Goal: Task Accomplishment & Management: Complete application form

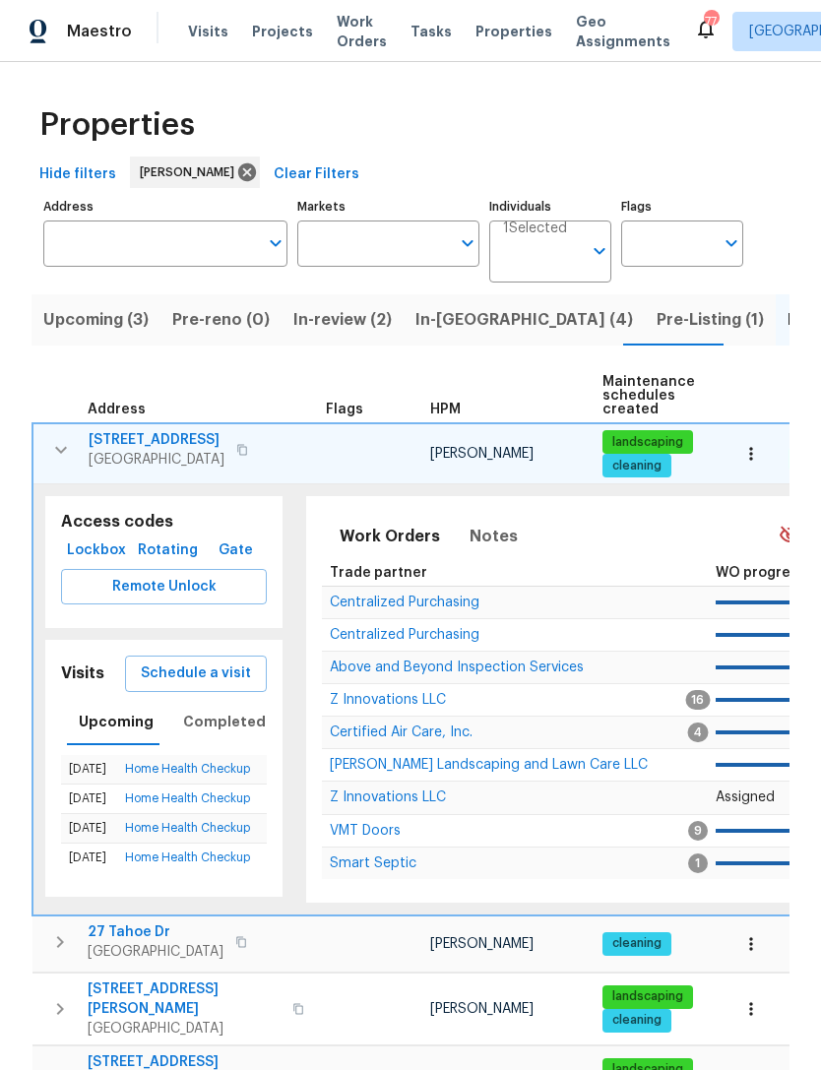
click at [44, 464] on button "button" at bounding box center [60, 449] width 39 height 39
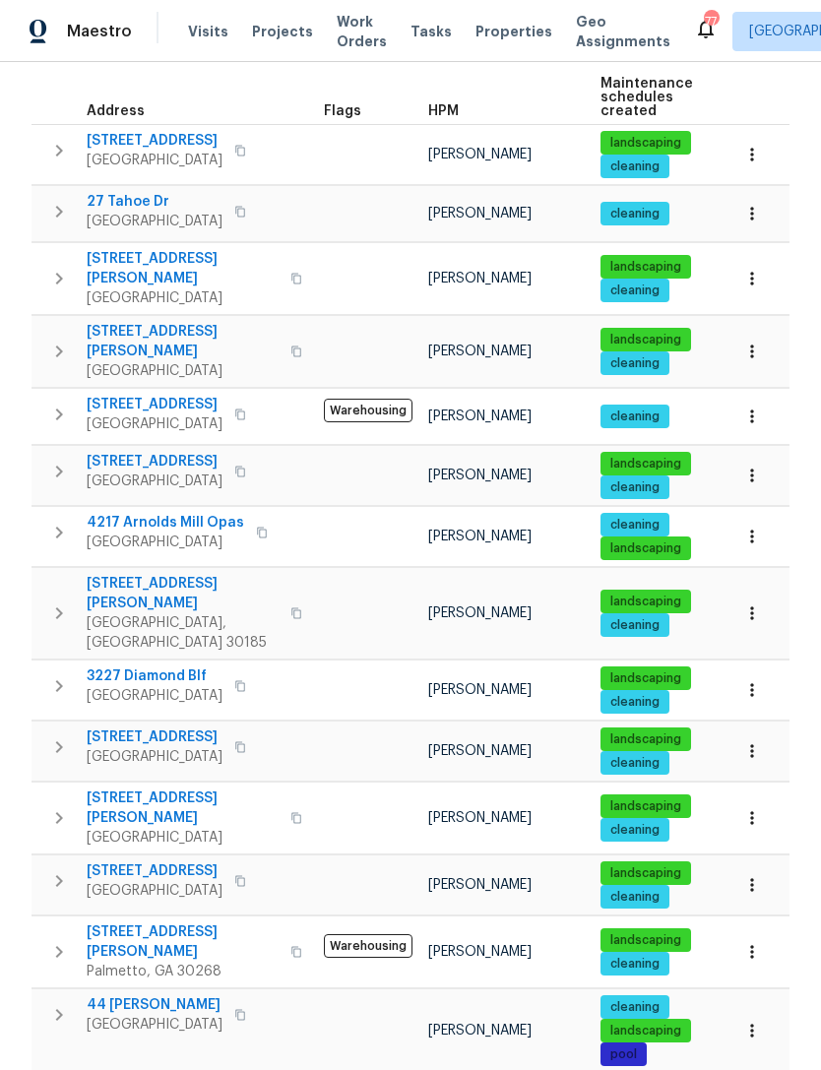
scroll to position [297, 0]
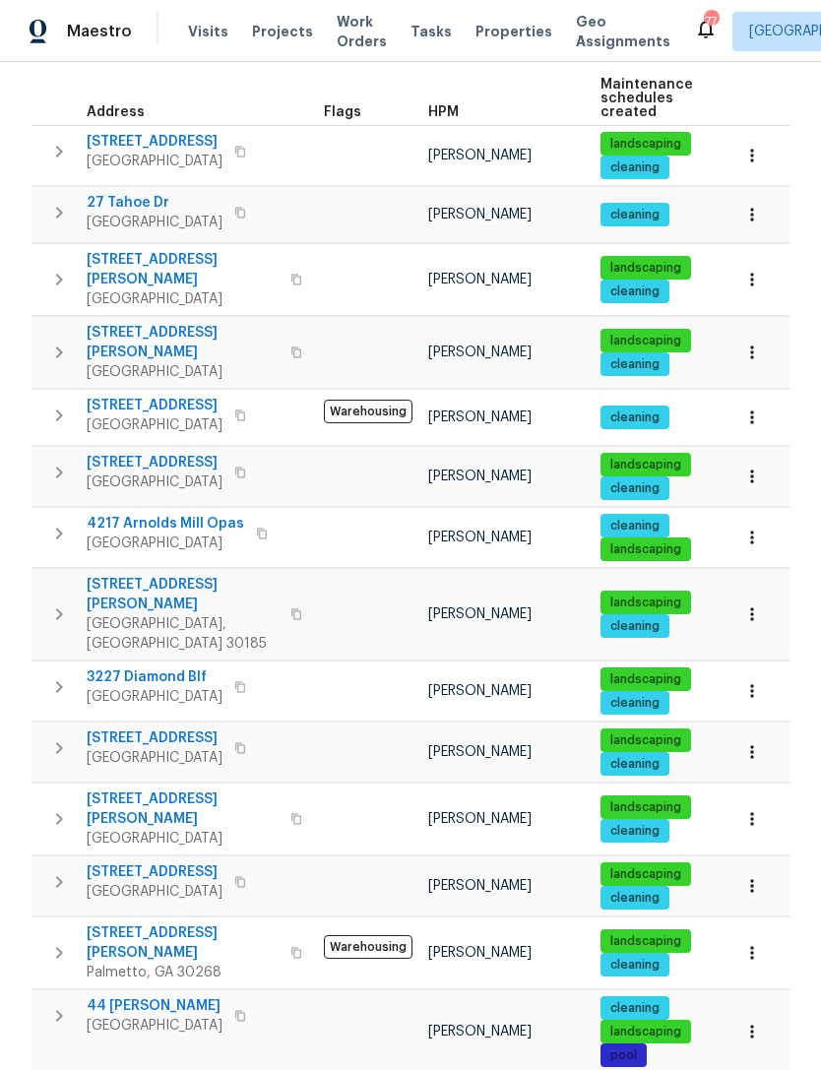
click at [51, 602] on icon "button" at bounding box center [59, 614] width 24 height 24
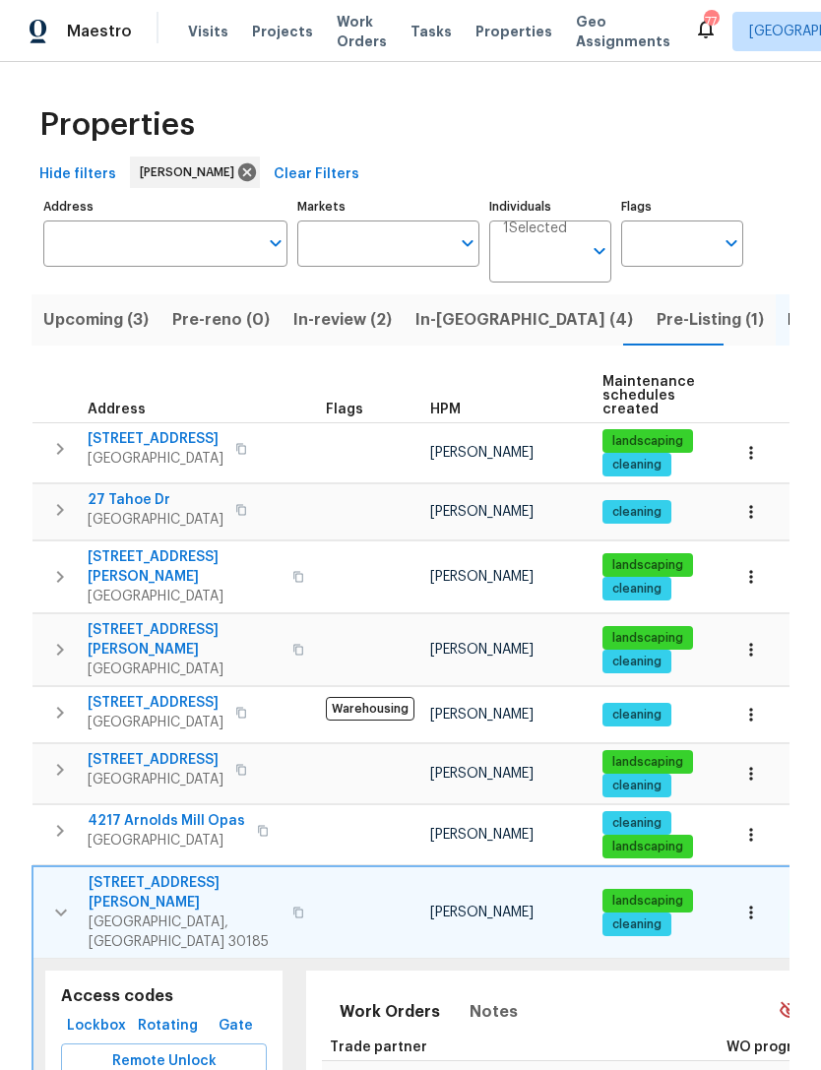
scroll to position [0, 0]
click at [451, 325] on span "In-reno (4)" at bounding box center [524, 320] width 218 height 28
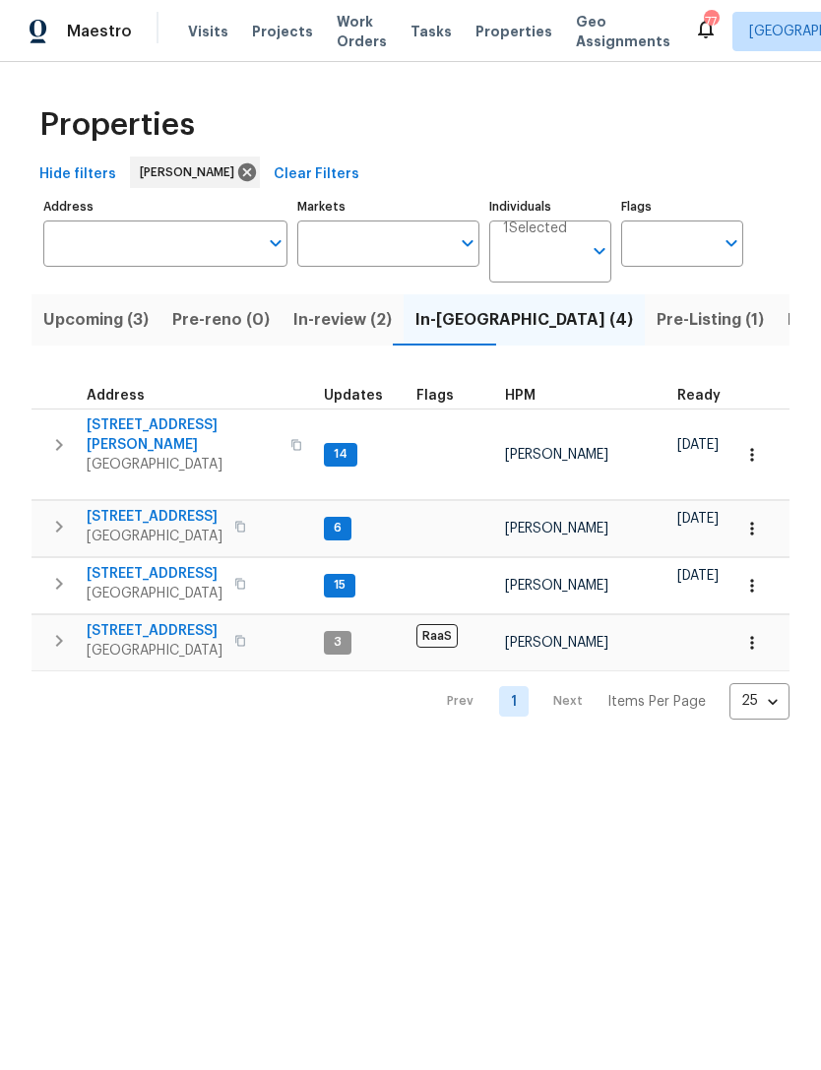
click at [68, 581] on icon "button" at bounding box center [59, 584] width 24 height 24
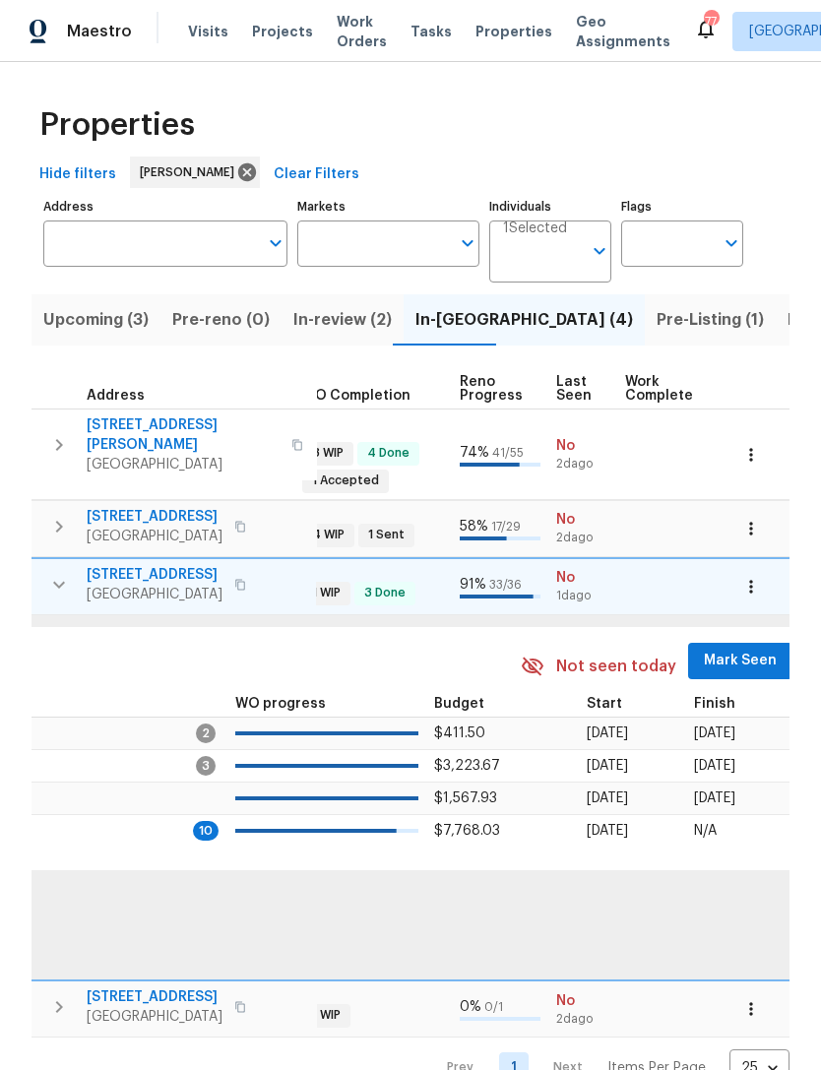
scroll to position [0, 773]
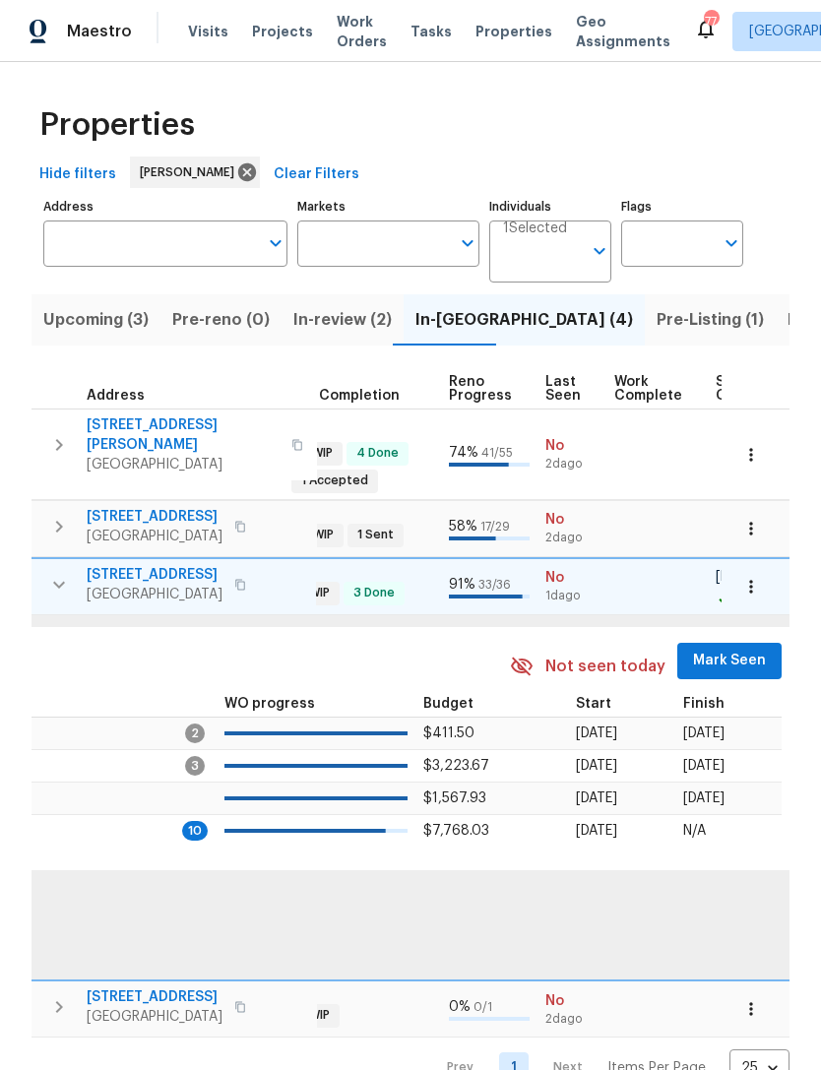
click at [724, 649] on span "Mark Seen" at bounding box center [729, 661] width 73 height 25
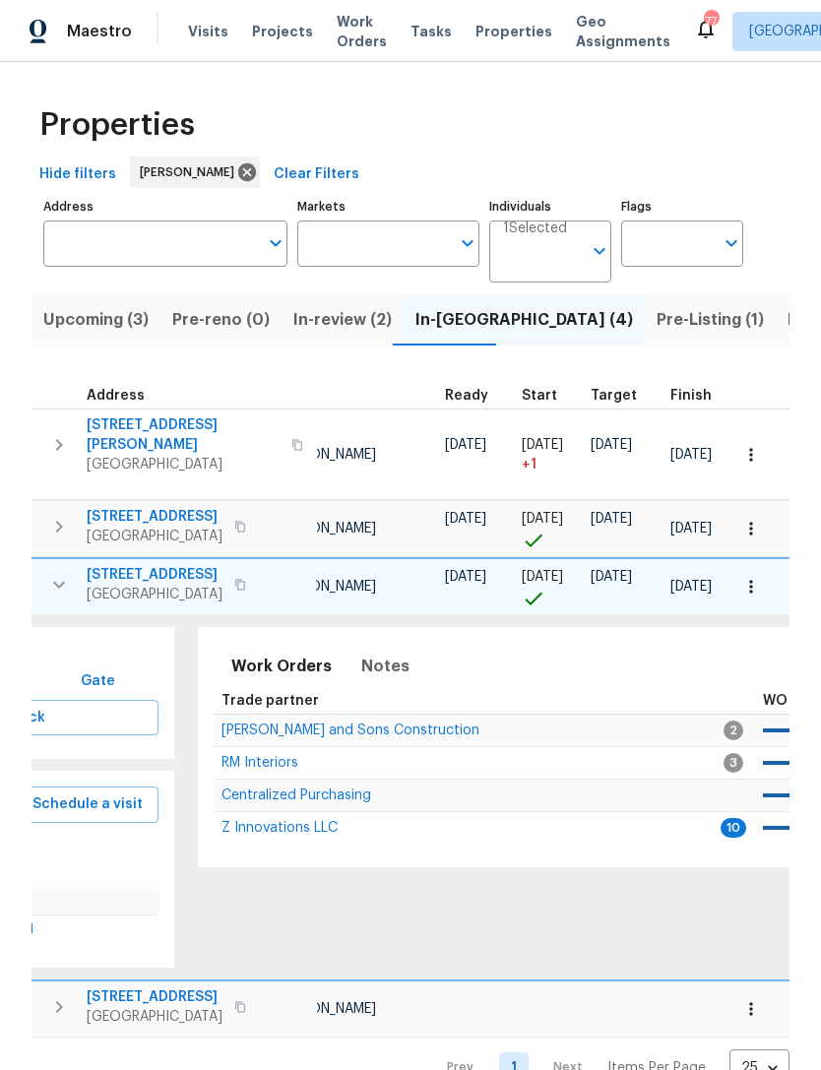
scroll to position [0, 233]
click at [262, 723] on span "[PERSON_NAME] and Sons Construction" at bounding box center [351, 730] width 258 height 14
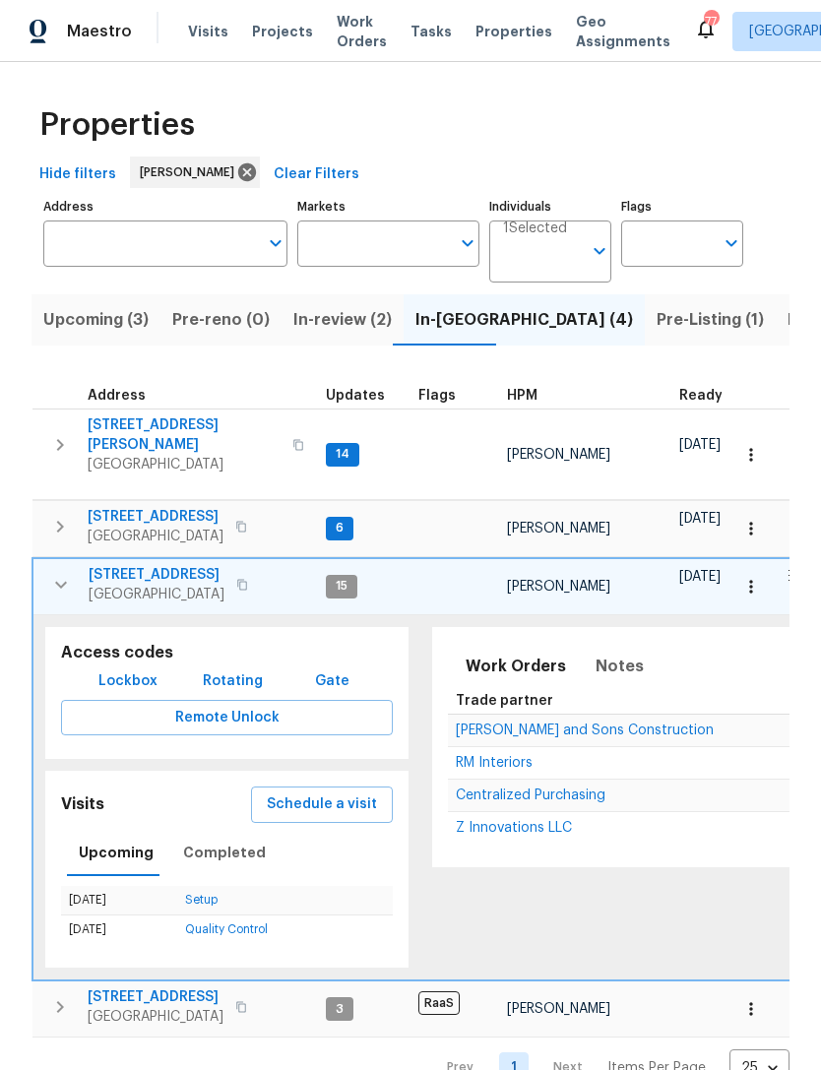
scroll to position [0, 0]
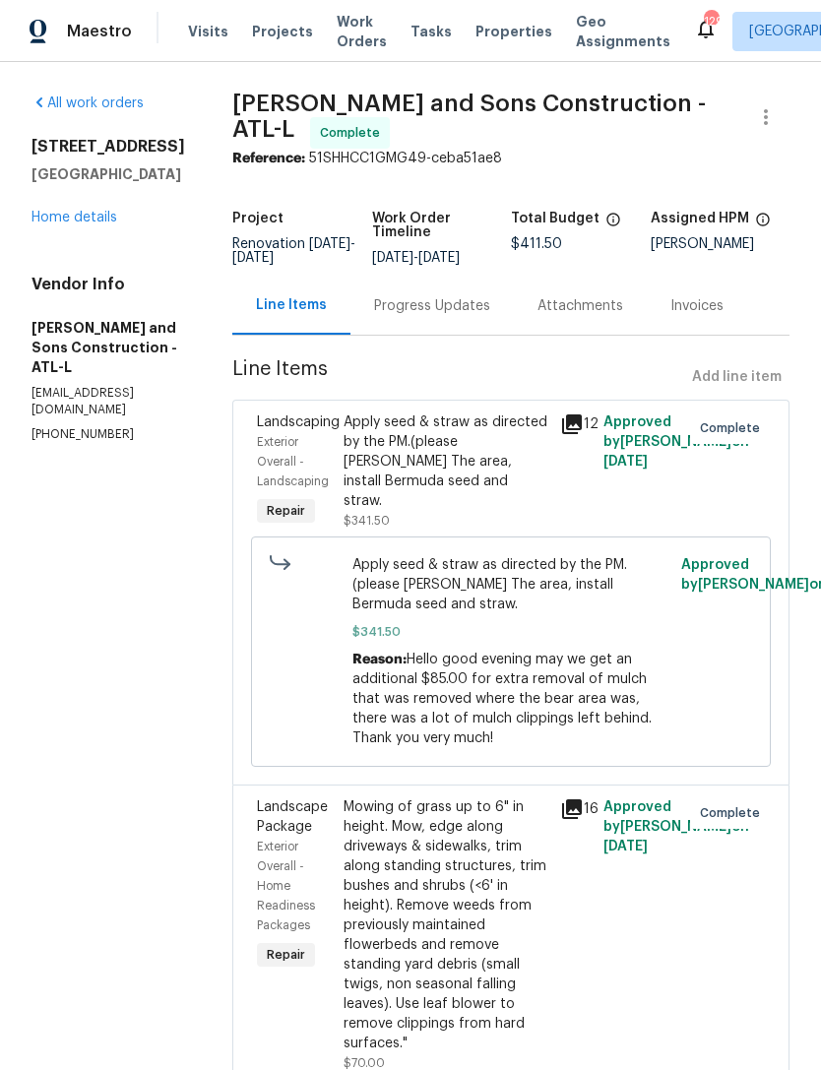
click at [56, 224] on link "Home details" at bounding box center [74, 218] width 86 height 14
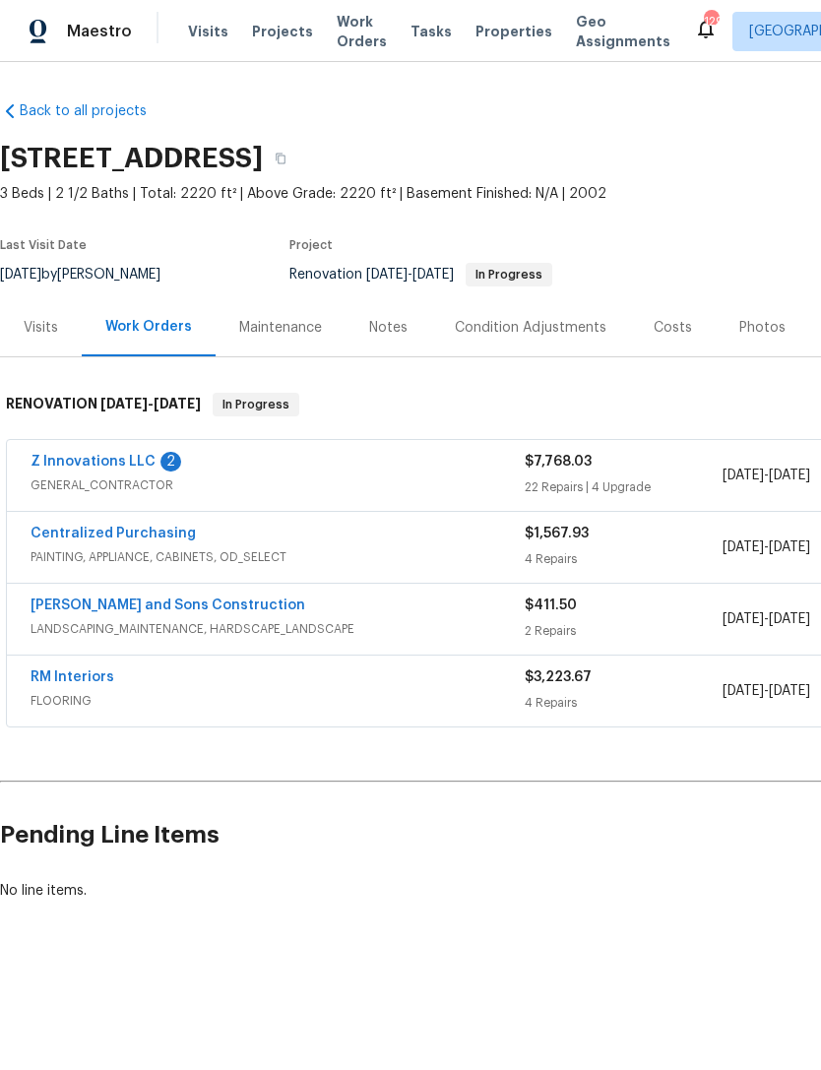
click at [88, 459] on link "Z Innovations LLC" at bounding box center [93, 462] width 125 height 14
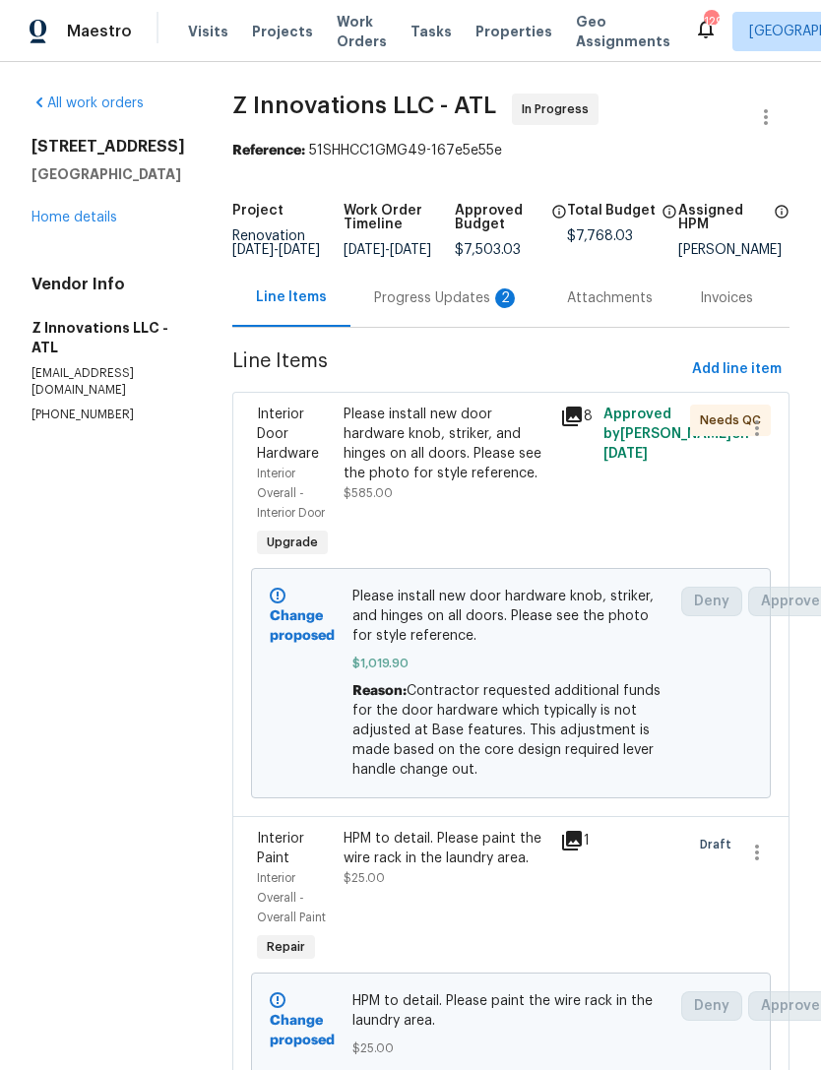
click at [407, 308] on div "Progress Updates 2" at bounding box center [447, 298] width 146 height 20
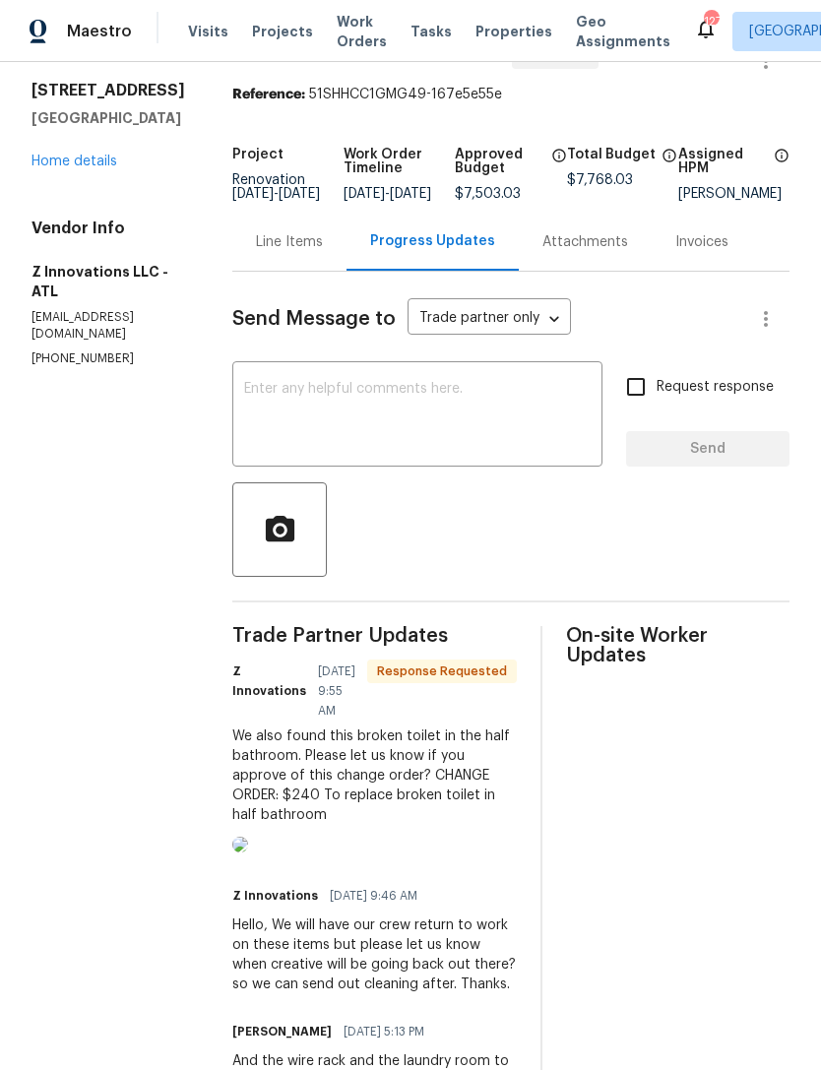
scroll to position [57, 0]
click at [248, 851] on img at bounding box center [240, 844] width 16 height 16
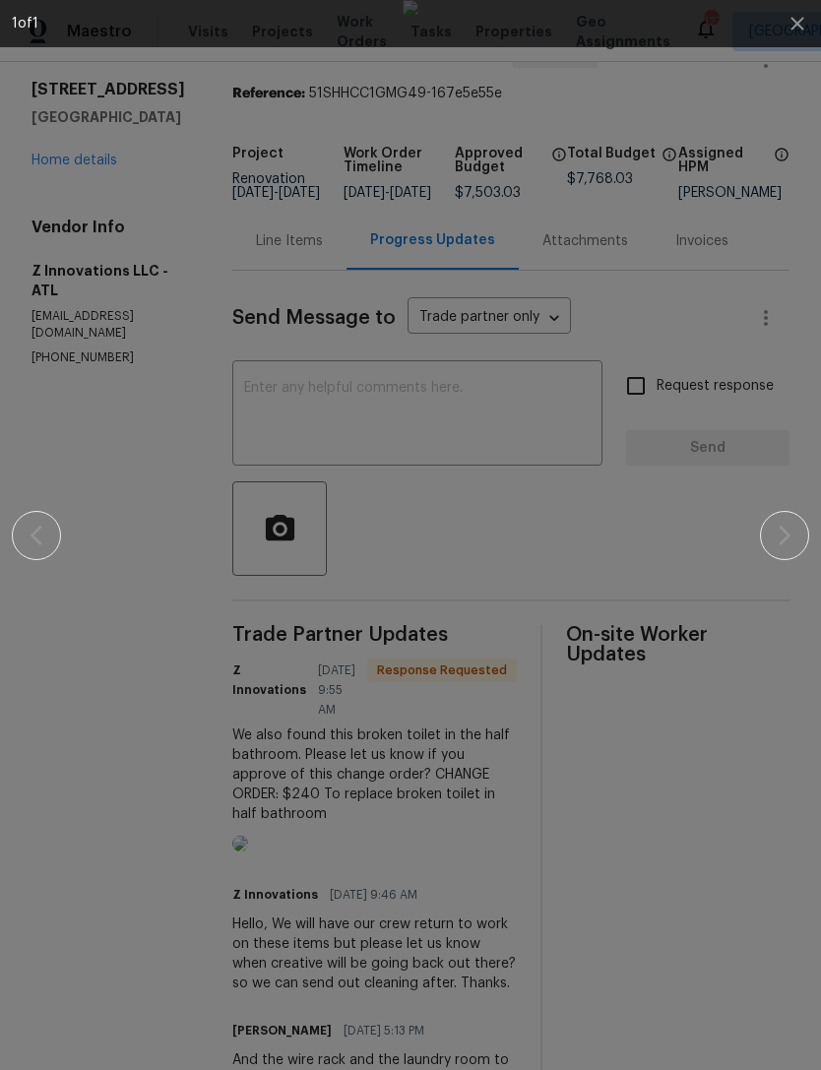
click at [56, 110] on div at bounding box center [410, 535] width 797 height 1070
click at [58, 167] on div at bounding box center [410, 535] width 797 height 1070
click at [57, 162] on div at bounding box center [410, 535] width 797 height 1070
click at [804, 28] on icon "button" at bounding box center [797, 24] width 24 height 24
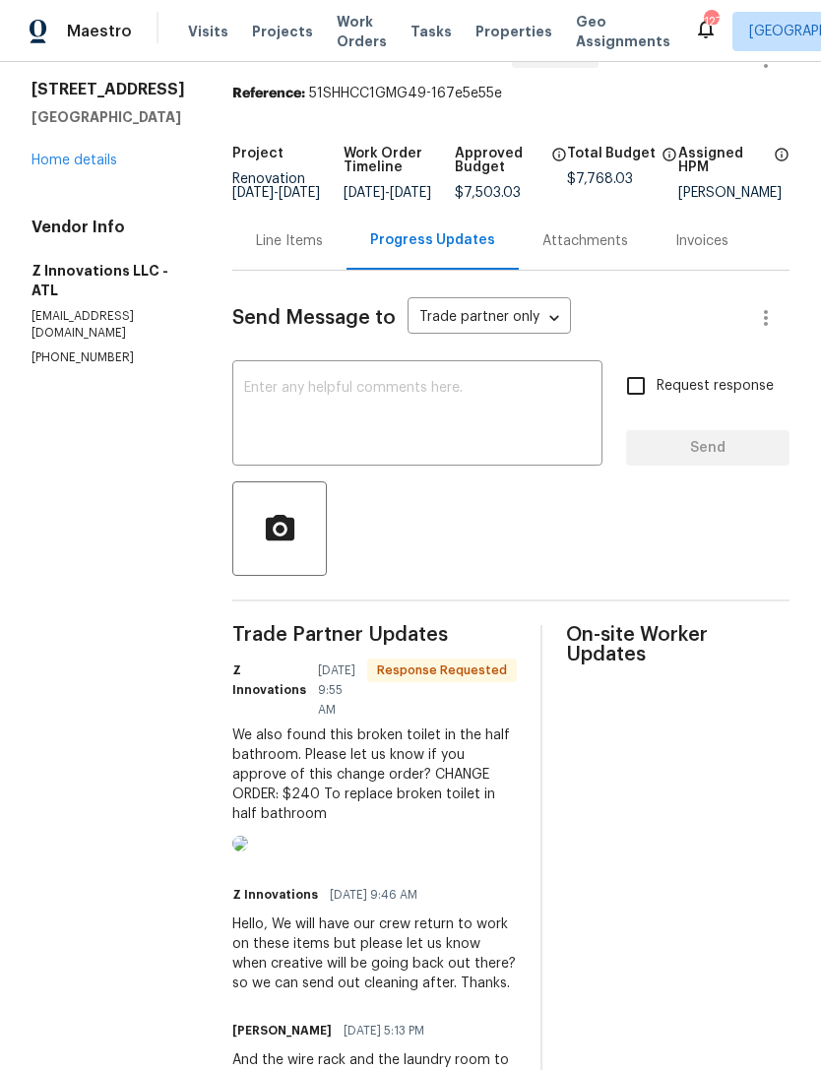
click at [81, 155] on link "Home details" at bounding box center [74, 161] width 86 height 14
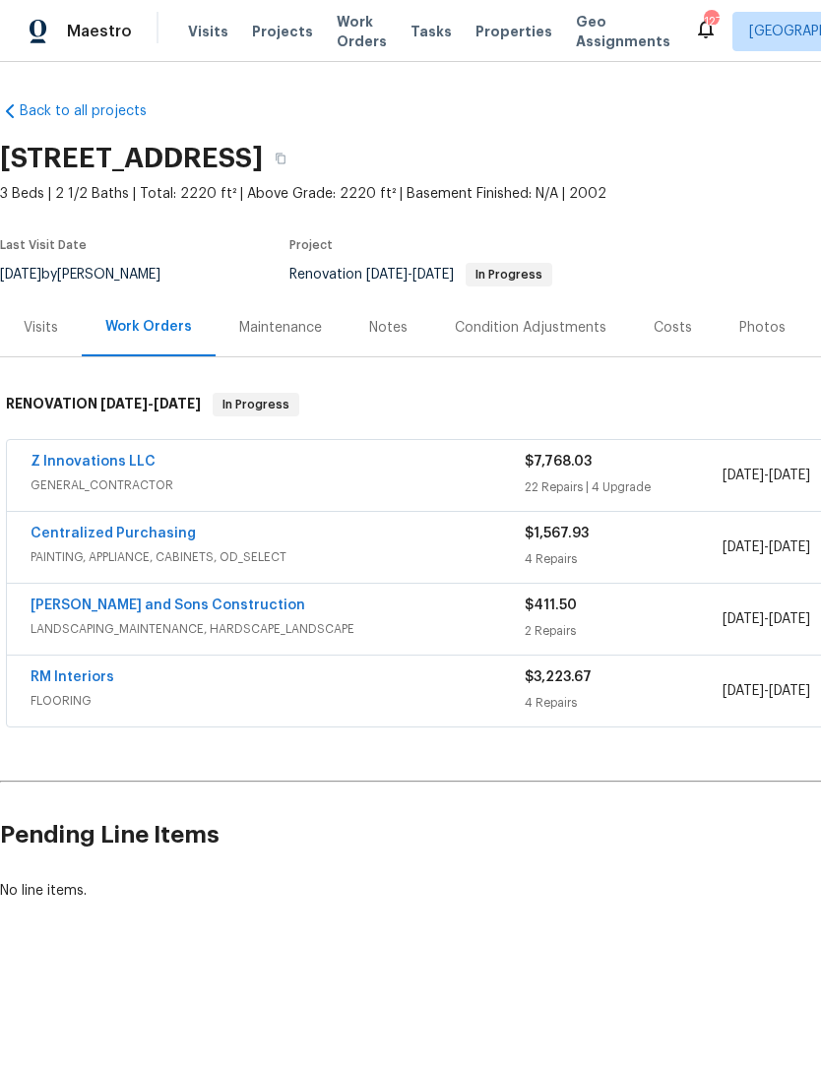
click at [82, 461] on link "Z Innovations LLC" at bounding box center [93, 462] width 125 height 14
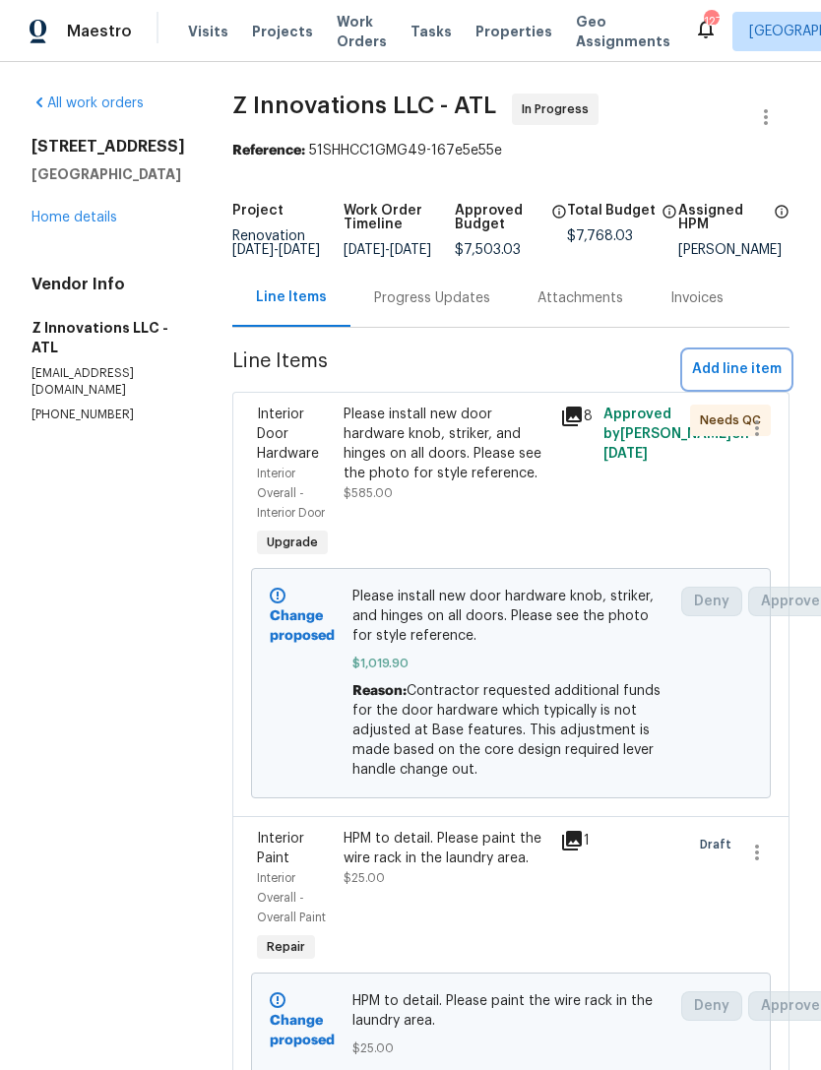
click at [745, 382] on span "Add line item" at bounding box center [737, 369] width 90 height 25
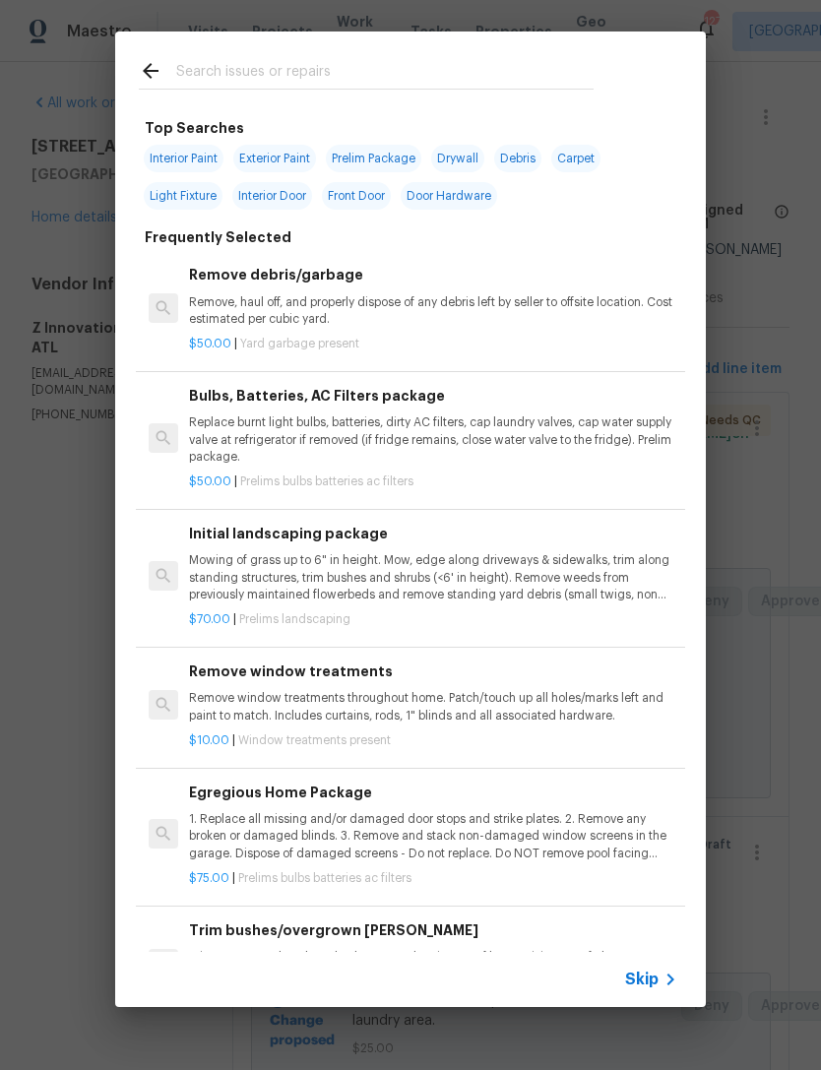
click at [412, 67] on input "text" at bounding box center [384, 74] width 417 height 30
type input "Toilet"
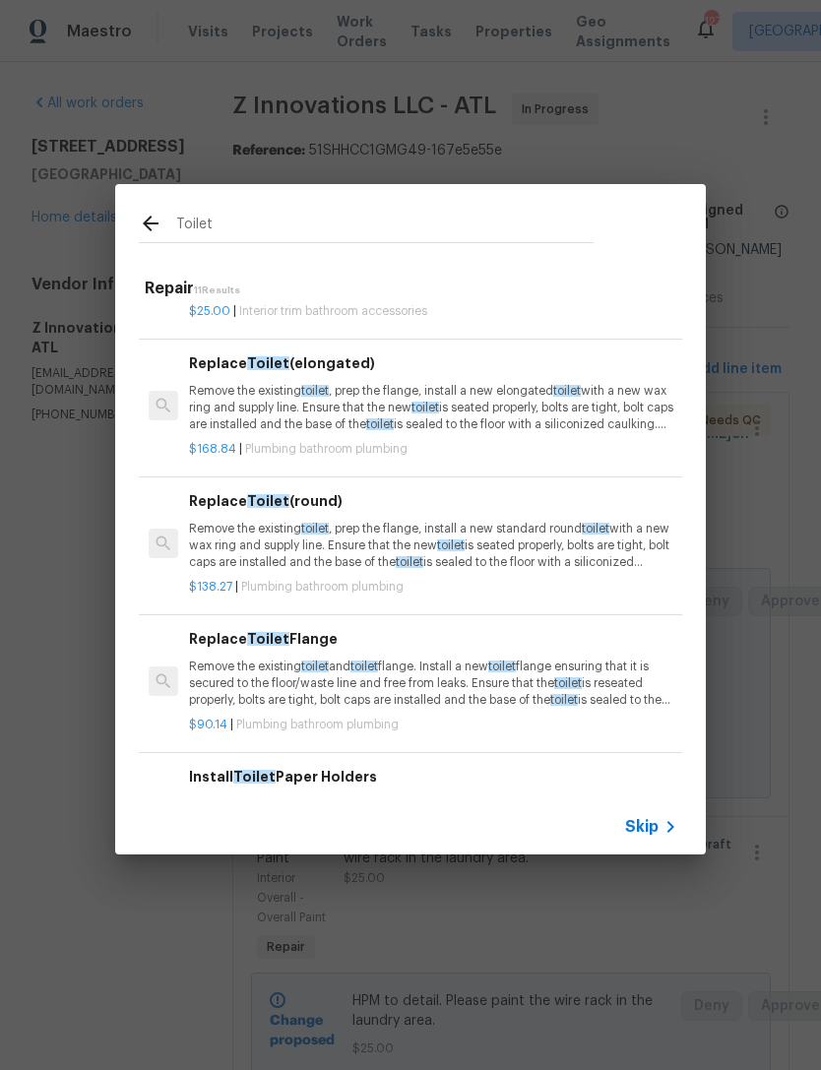
scroll to position [449, 0]
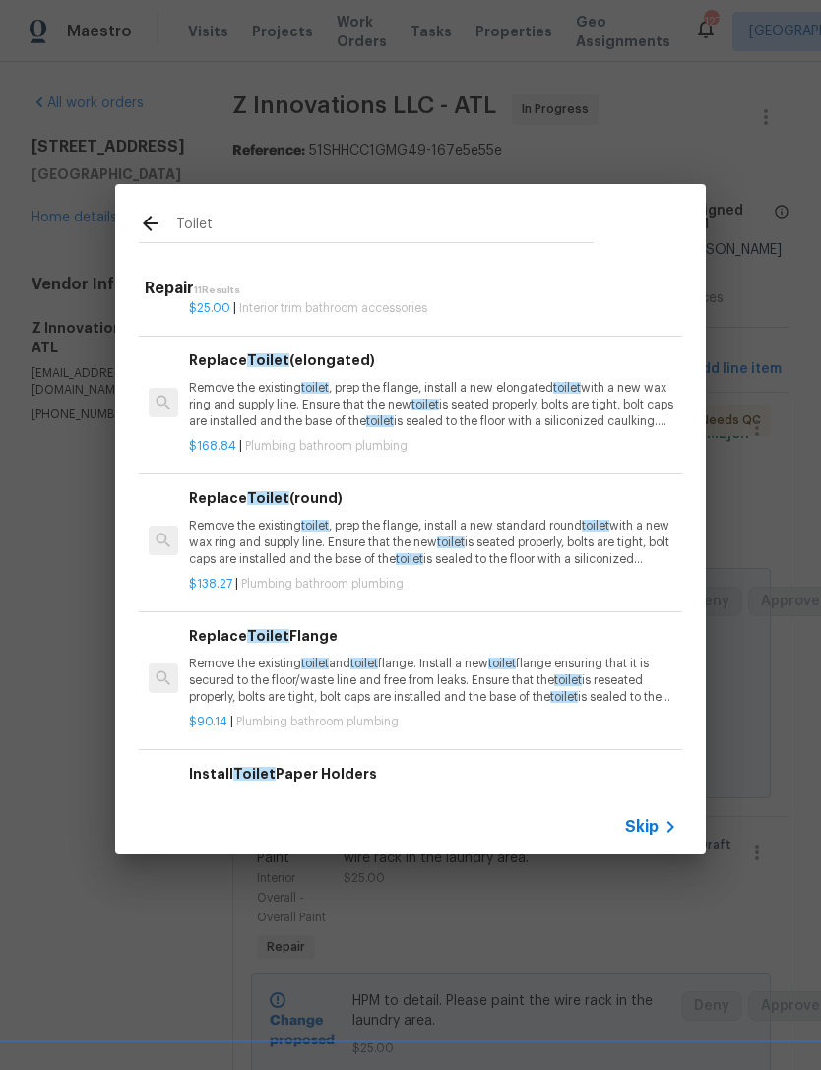
click at [260, 353] on span "Toilet" at bounding box center [268, 360] width 42 height 14
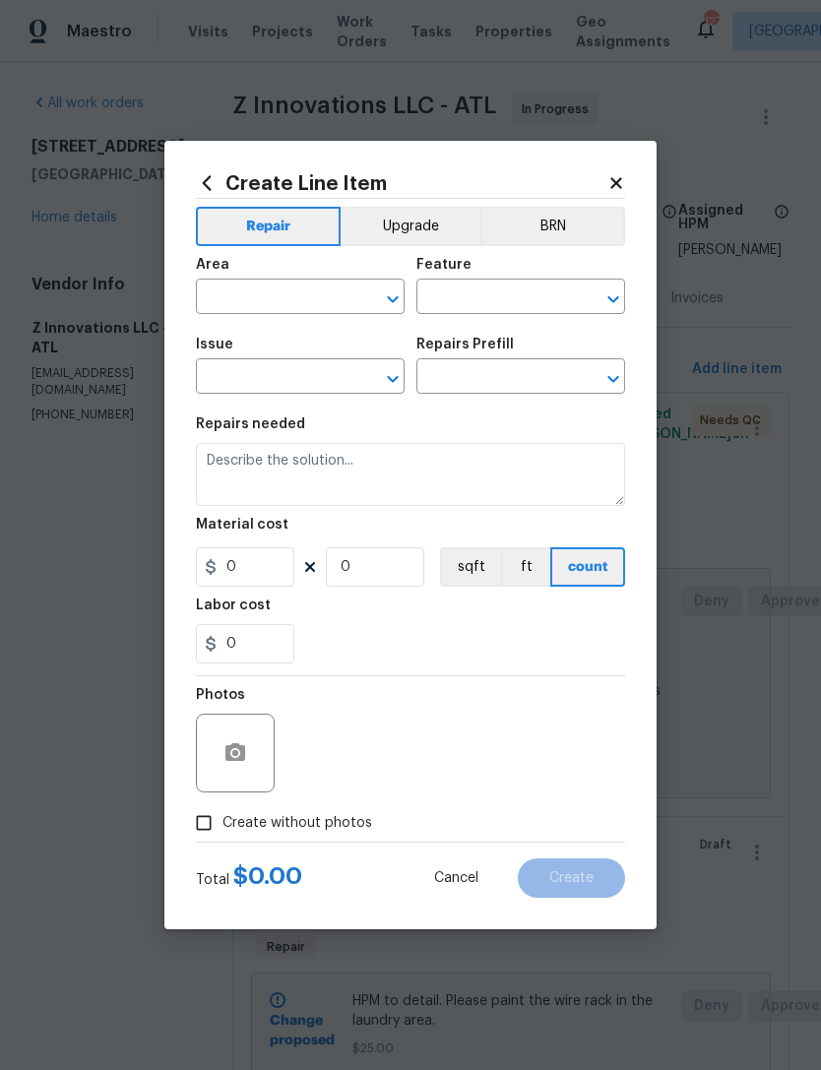
type input "Plumbing"
type input "Bathroom Plumbing"
type input "Replace Toilet (elongated) $168.84"
type textarea "Remove the existing toilet, prep the flange, install a new elongated toilet wit…"
type input "168.84"
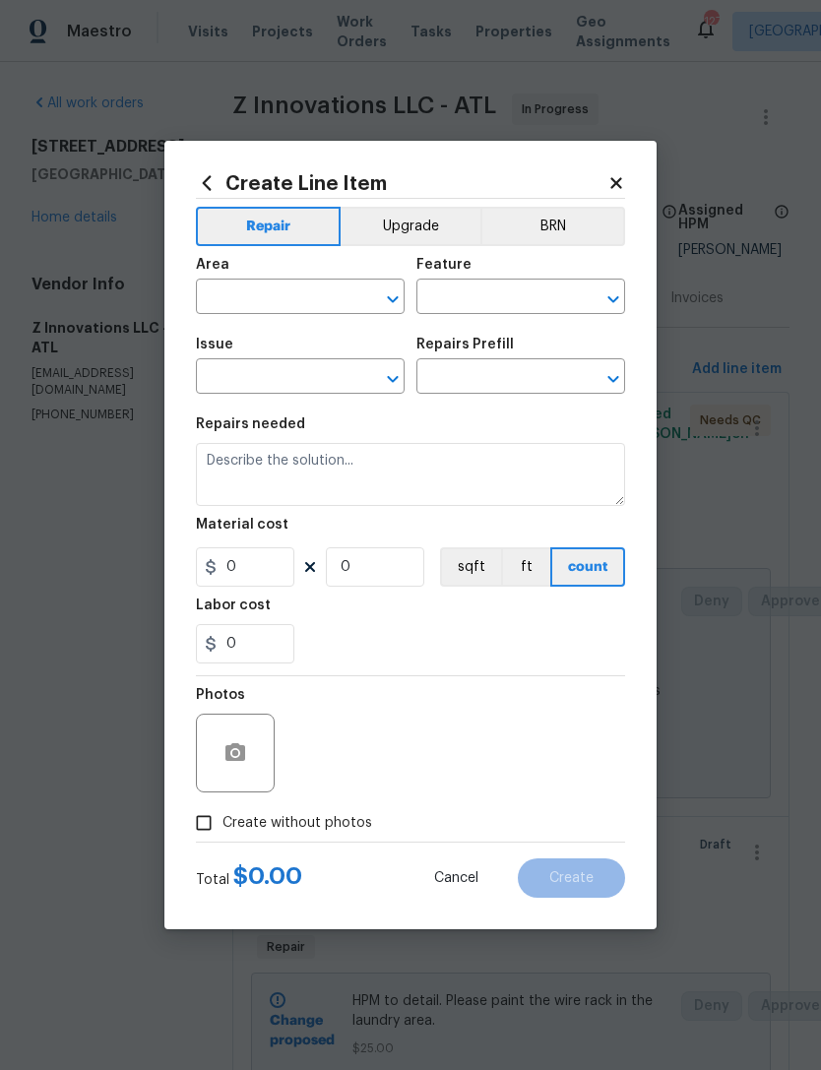
type input "1"
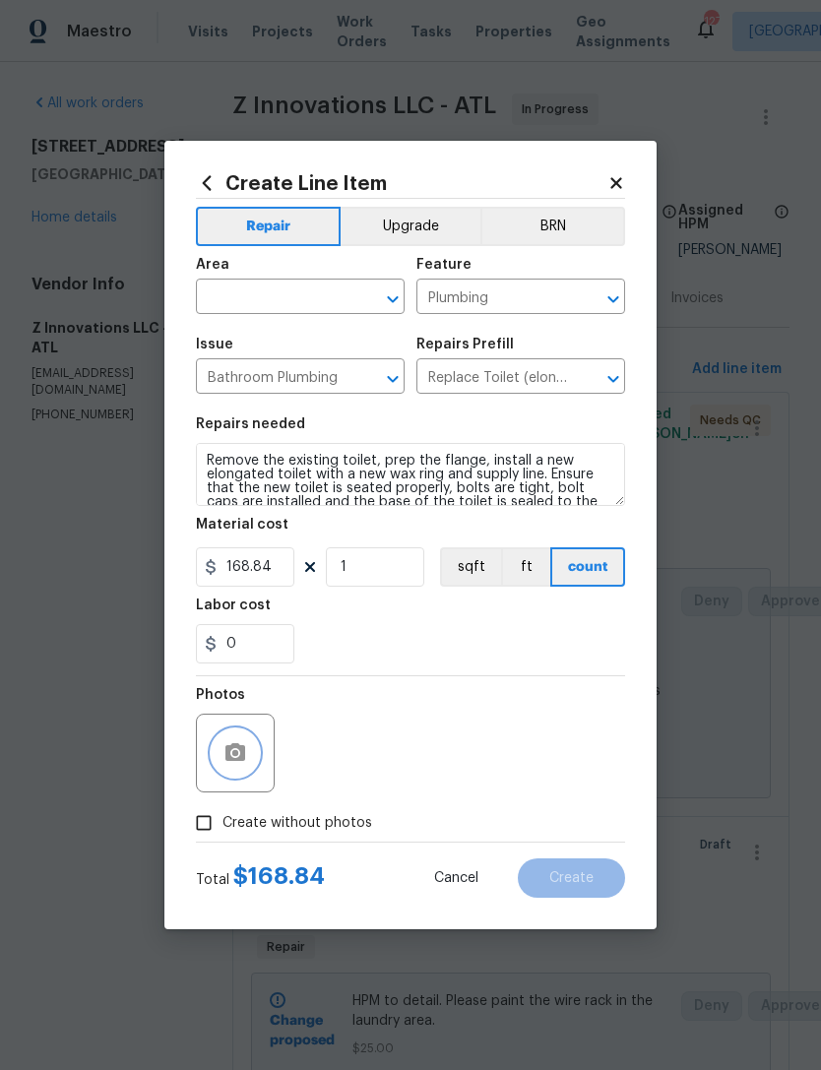
click at [247, 761] on button "button" at bounding box center [235, 752] width 47 height 47
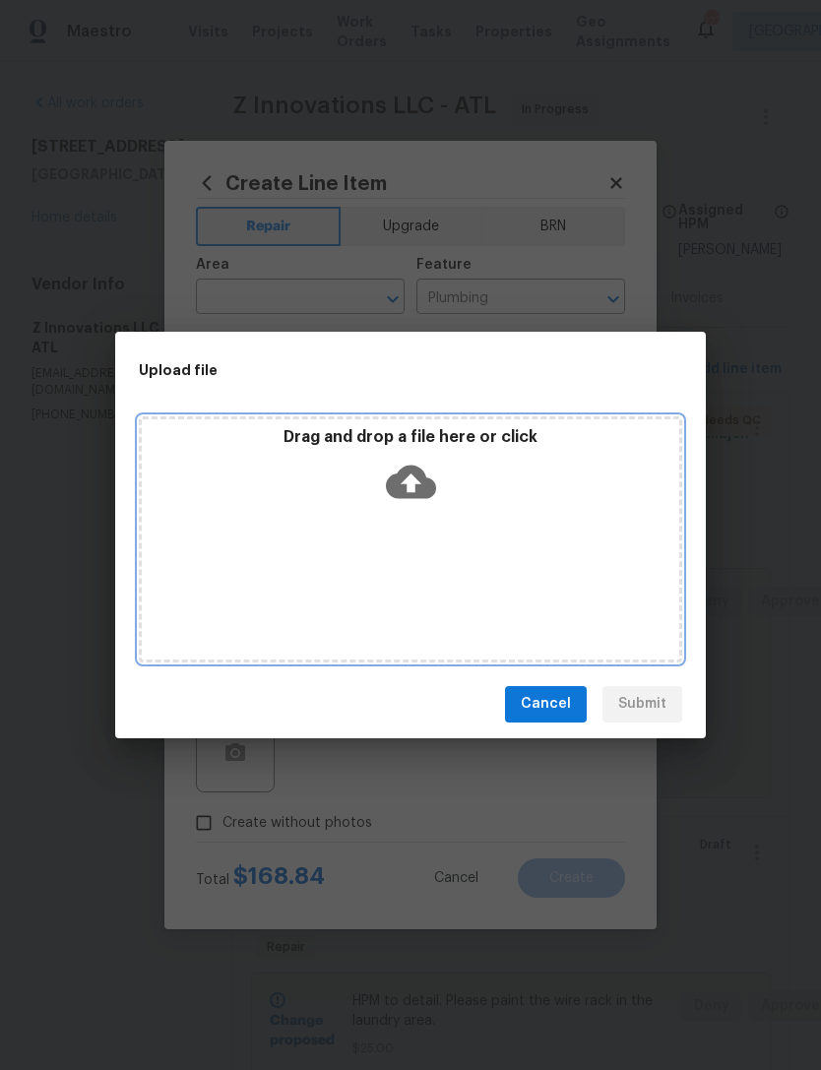
click at [416, 483] on icon at bounding box center [411, 482] width 50 height 50
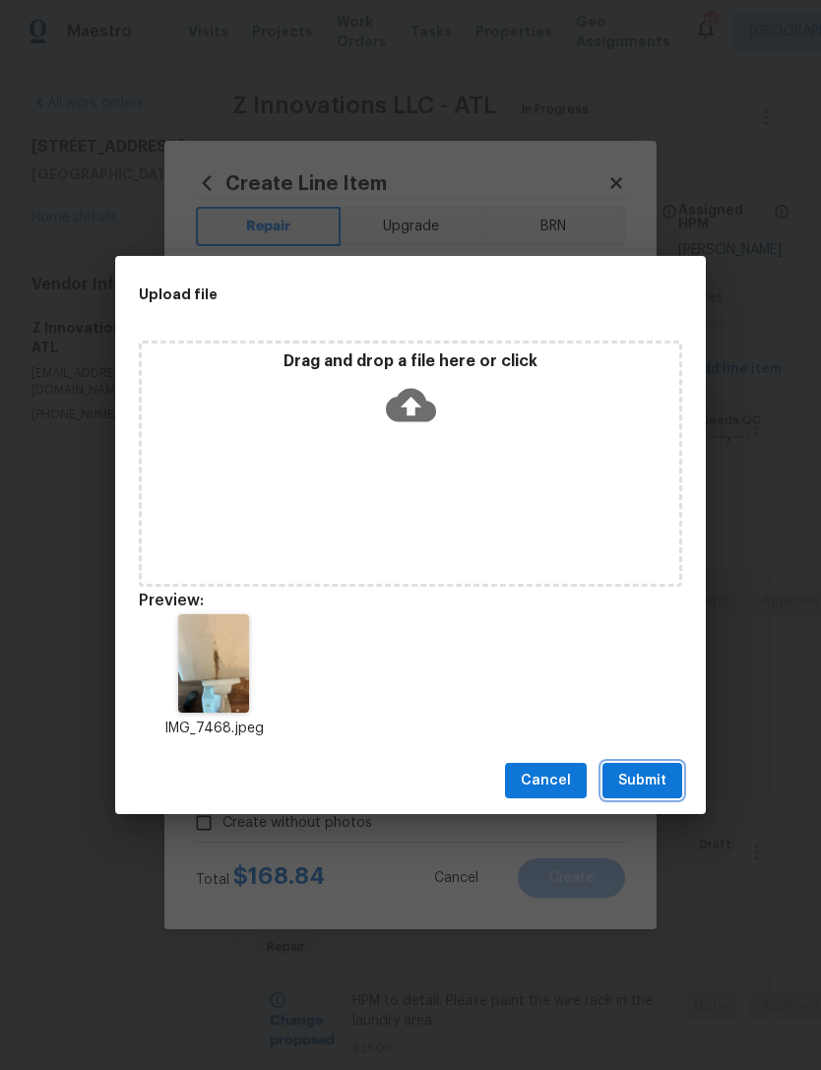
click at [656, 778] on span "Submit" at bounding box center [642, 781] width 48 height 25
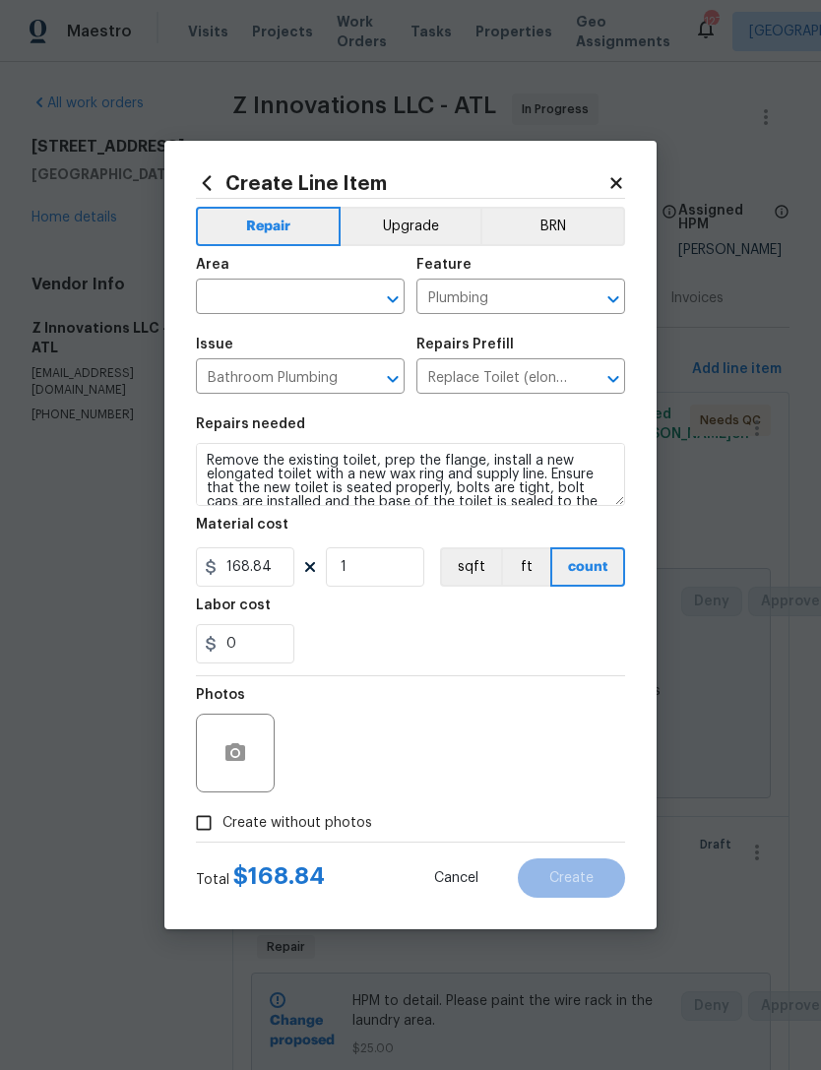
click at [313, 305] on input "text" at bounding box center [273, 298] width 154 height 31
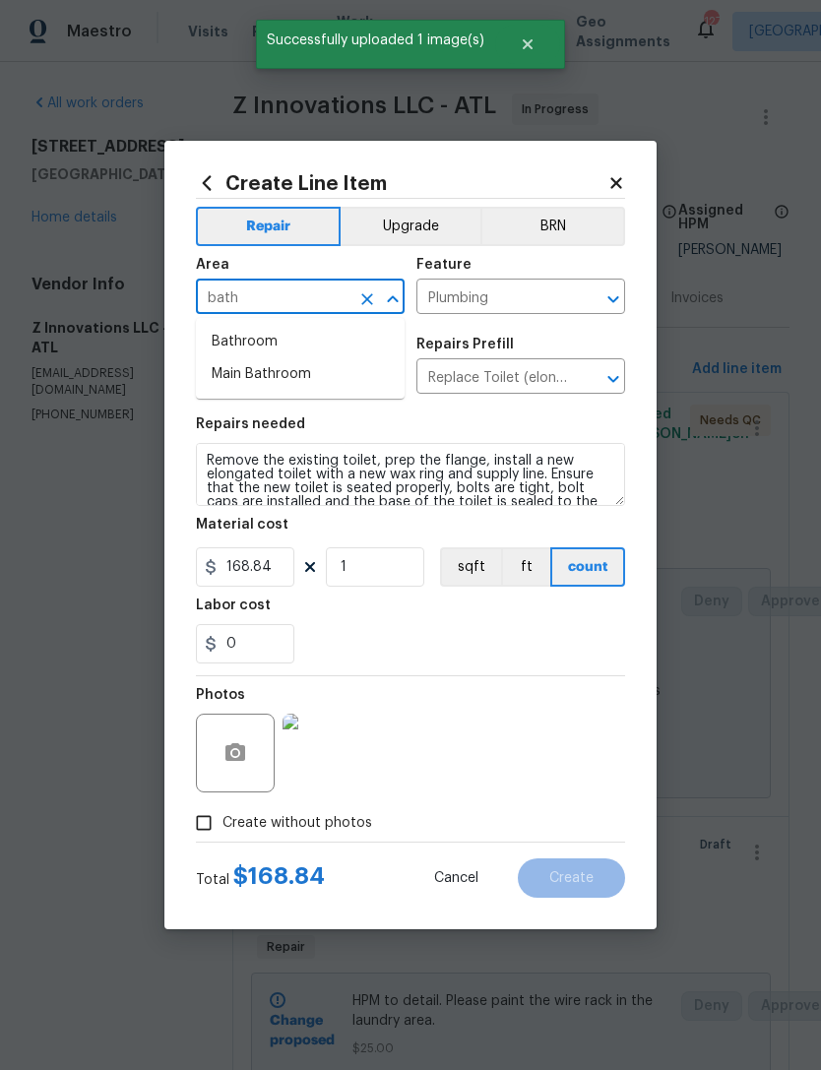
click at [303, 359] on li "Main Bathroom" at bounding box center [300, 374] width 209 height 32
type input "Main Bathroom"
click at [365, 296] on icon "Clear" at bounding box center [367, 299] width 12 height 12
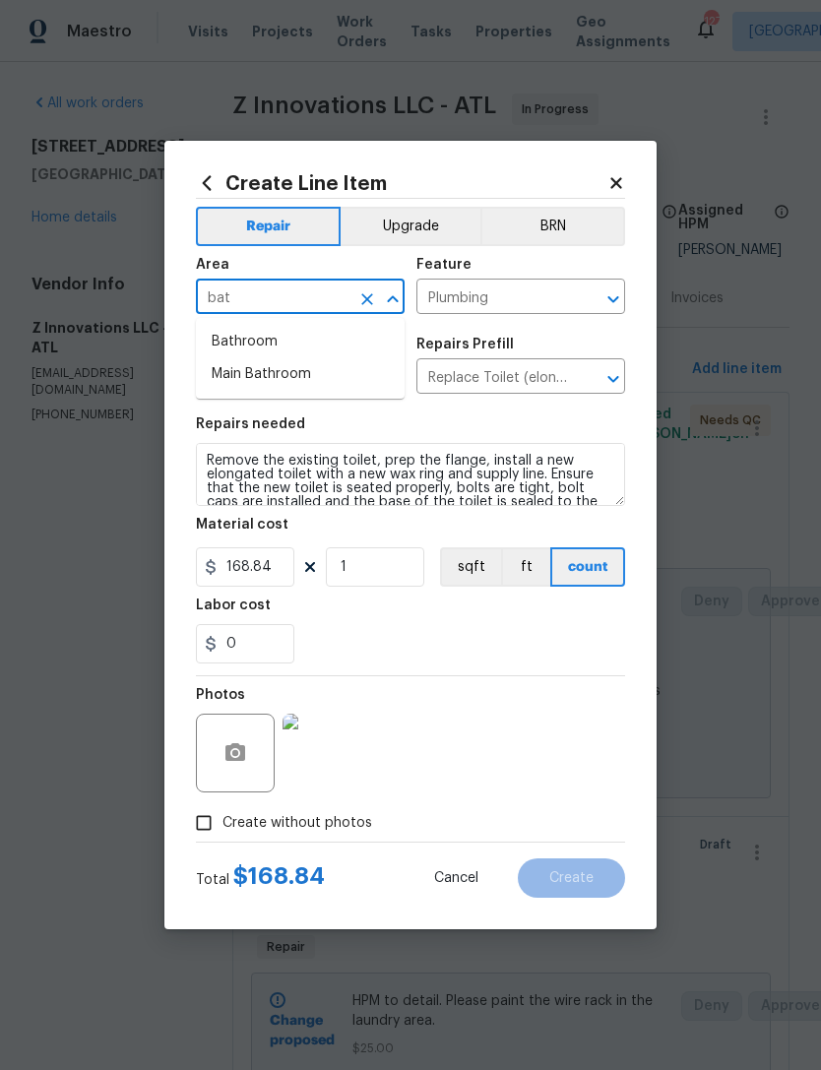
click at [304, 328] on li "Bathroom" at bounding box center [300, 342] width 209 height 32
type input "Bathroom"
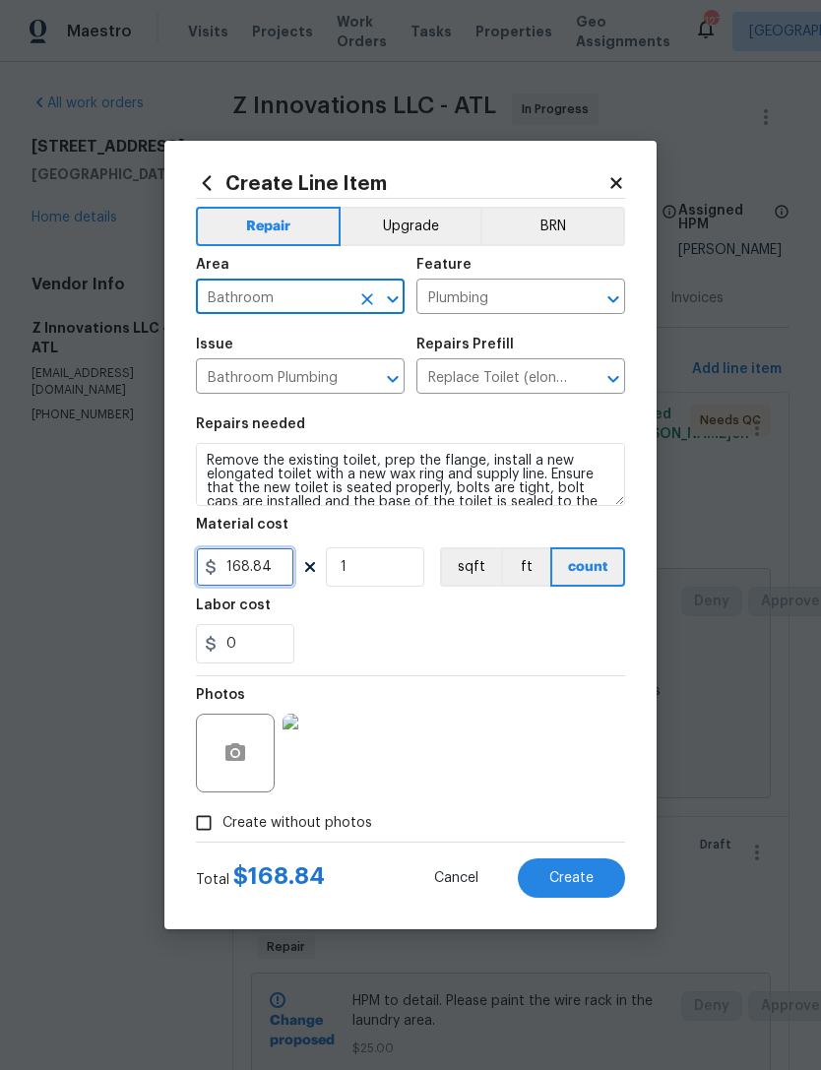
click at [287, 571] on input "168.84" at bounding box center [245, 566] width 98 height 39
type input "240"
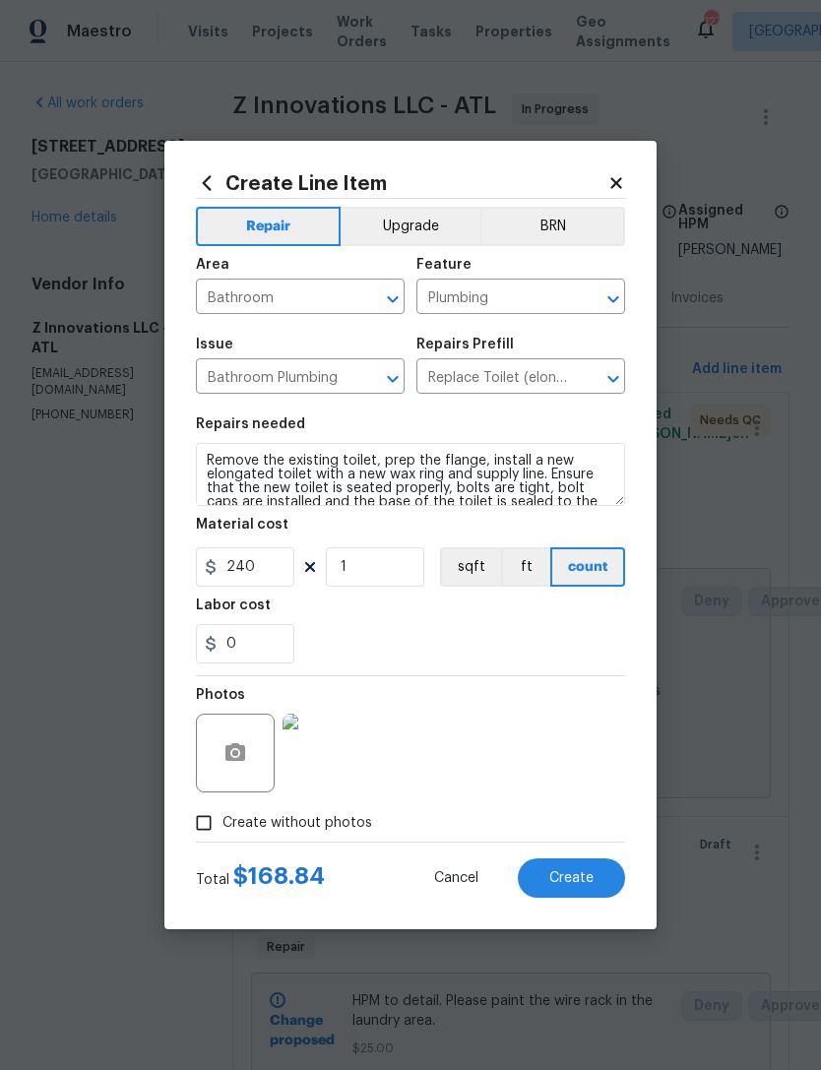
click at [443, 627] on div "0" at bounding box center [410, 643] width 429 height 39
click at [603, 871] on button "Create" at bounding box center [571, 877] width 107 height 39
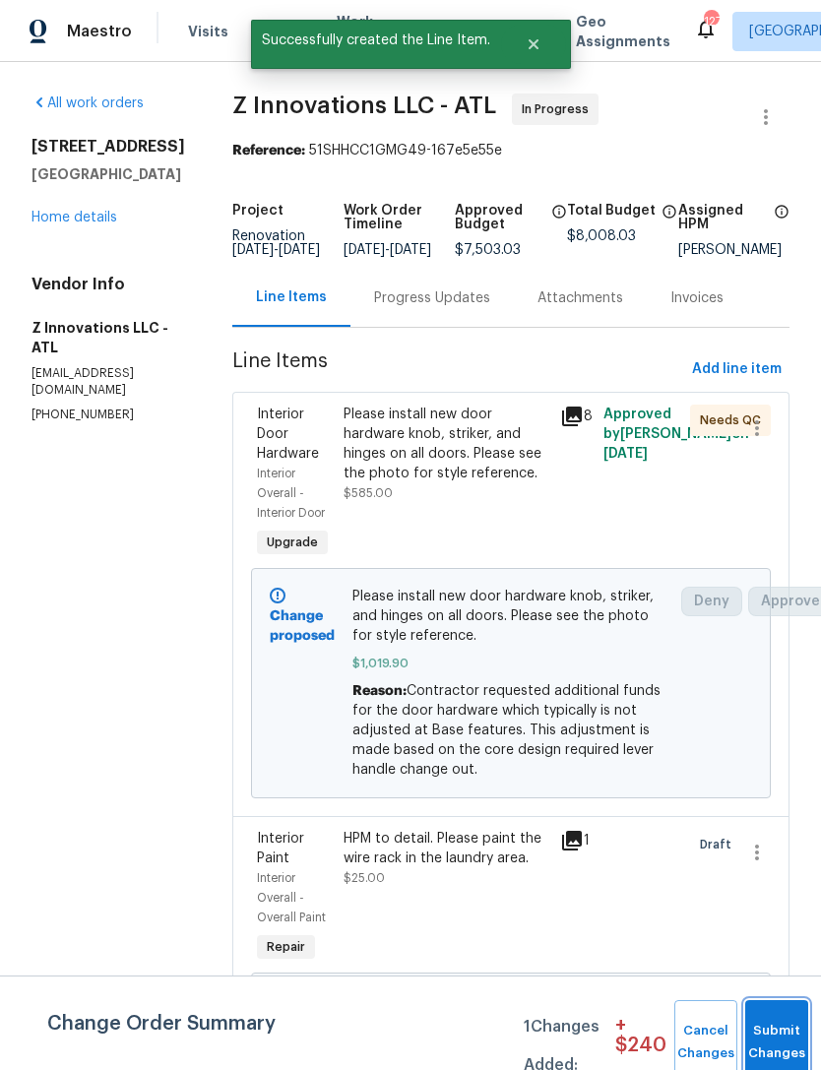
click at [762, 1036] on button "Submit Changes" at bounding box center [776, 1042] width 63 height 85
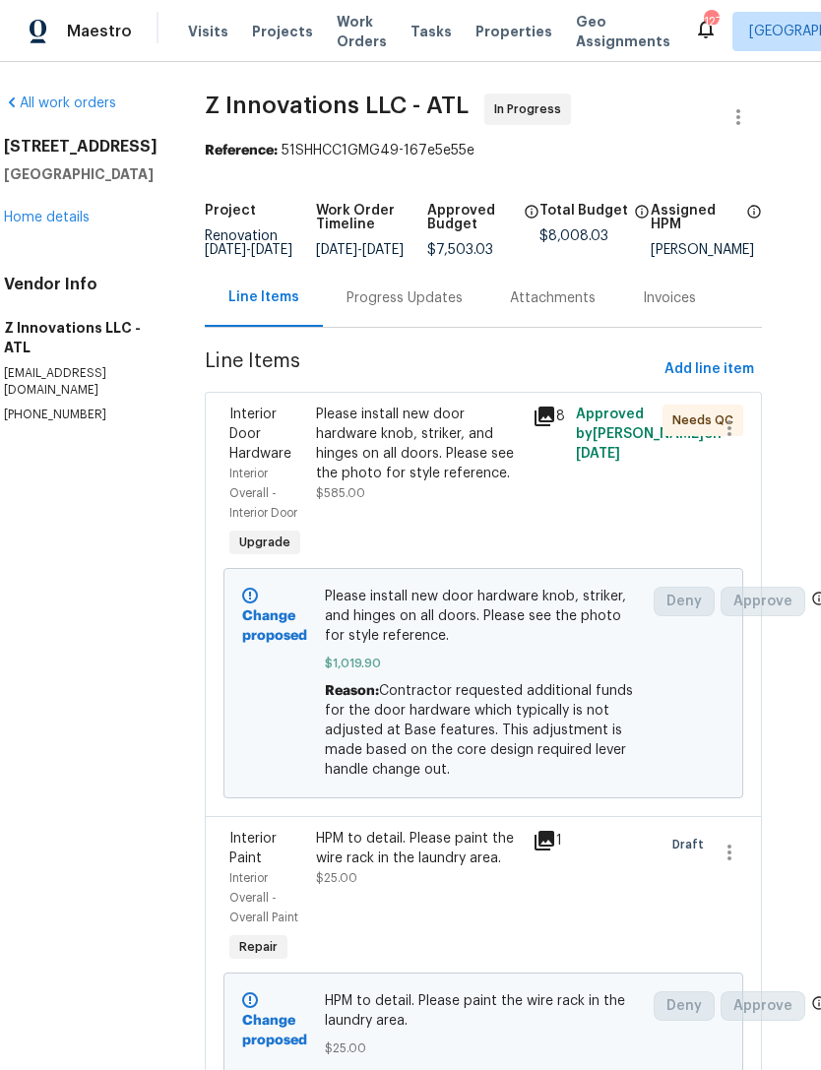
scroll to position [0, 28]
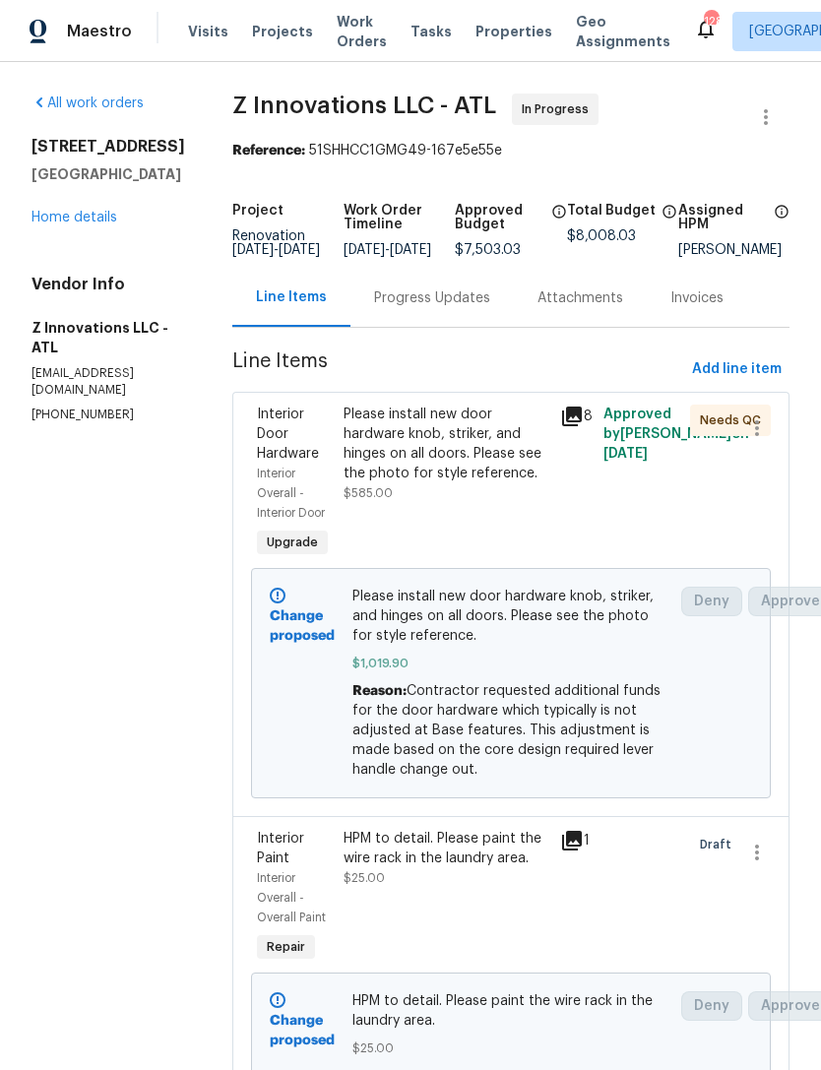
click at [443, 308] on div "Progress Updates" at bounding box center [432, 298] width 116 height 20
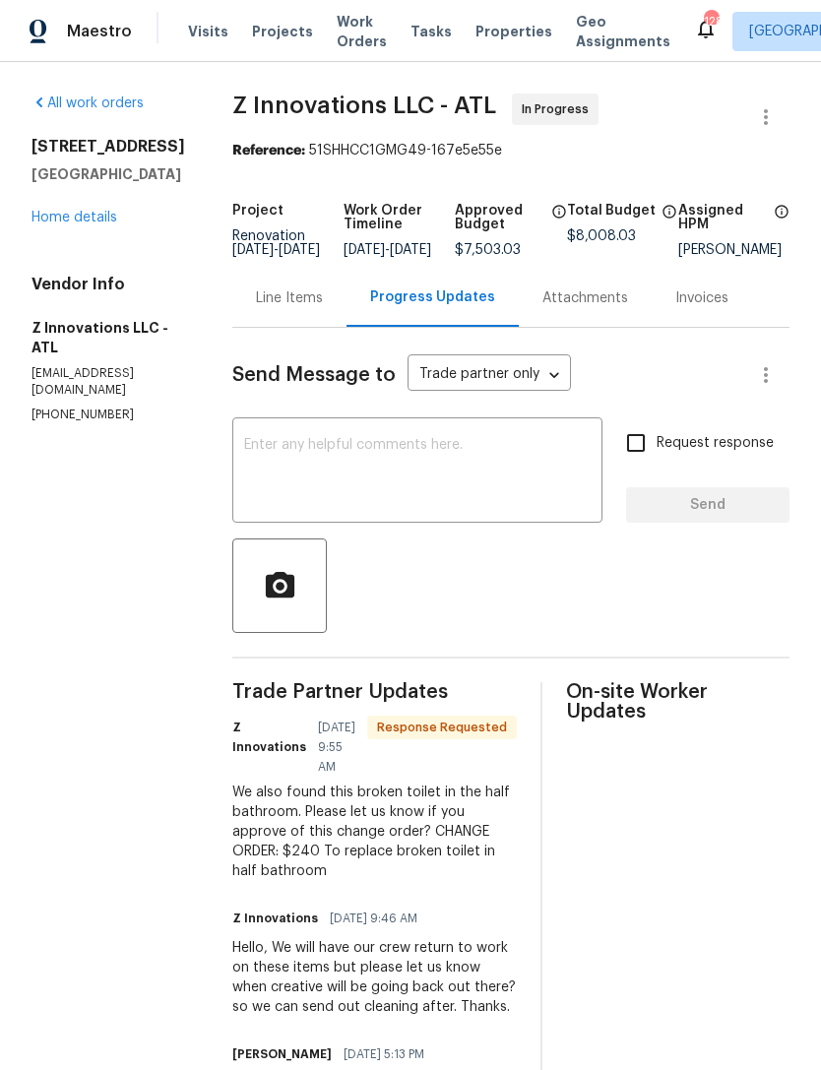
click at [461, 458] on textarea at bounding box center [417, 472] width 346 height 69
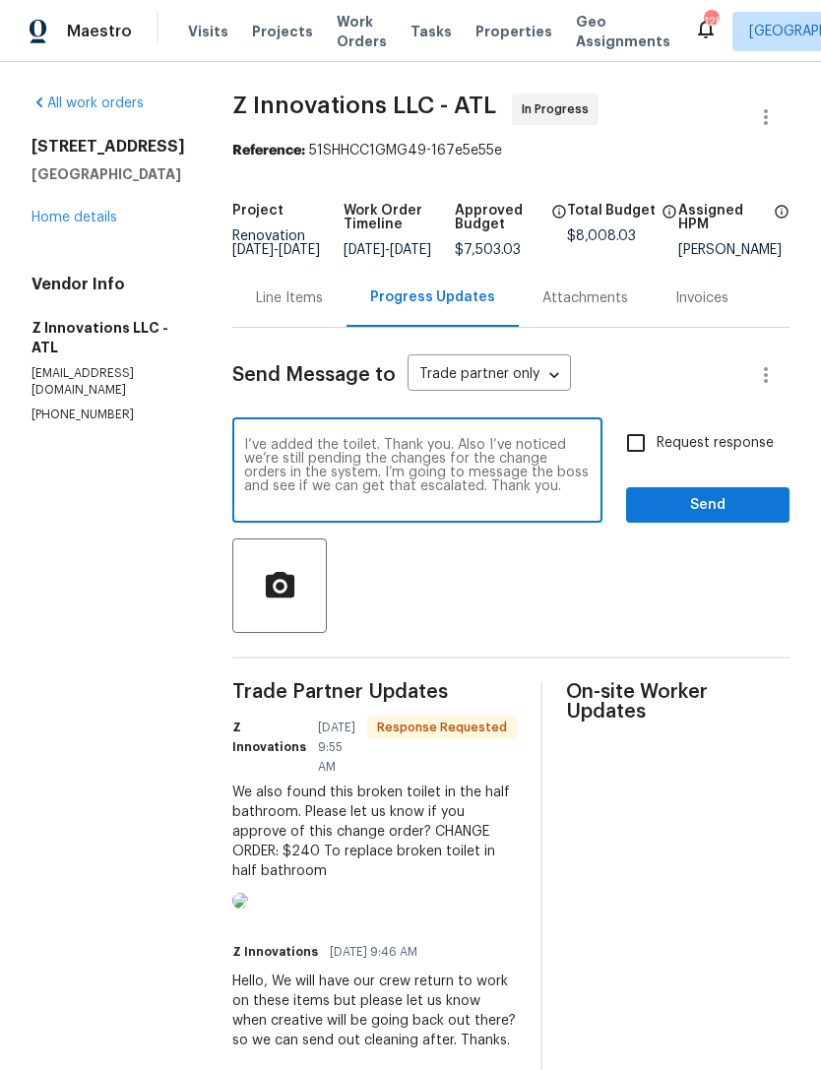
type textarea "I’ve added the toilet. Thank you. Also I’ve noticed we’re still pending the cha…"
click at [722, 502] on button "Send" at bounding box center [707, 505] width 163 height 36
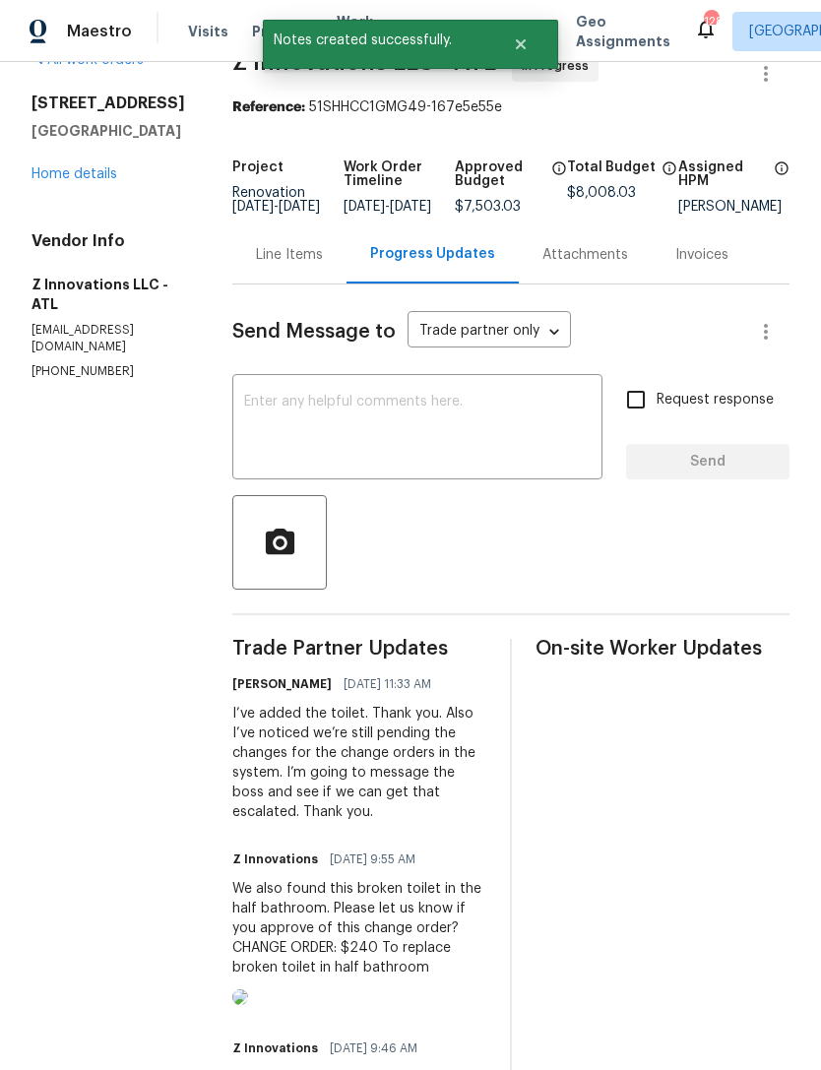
scroll to position [23, 0]
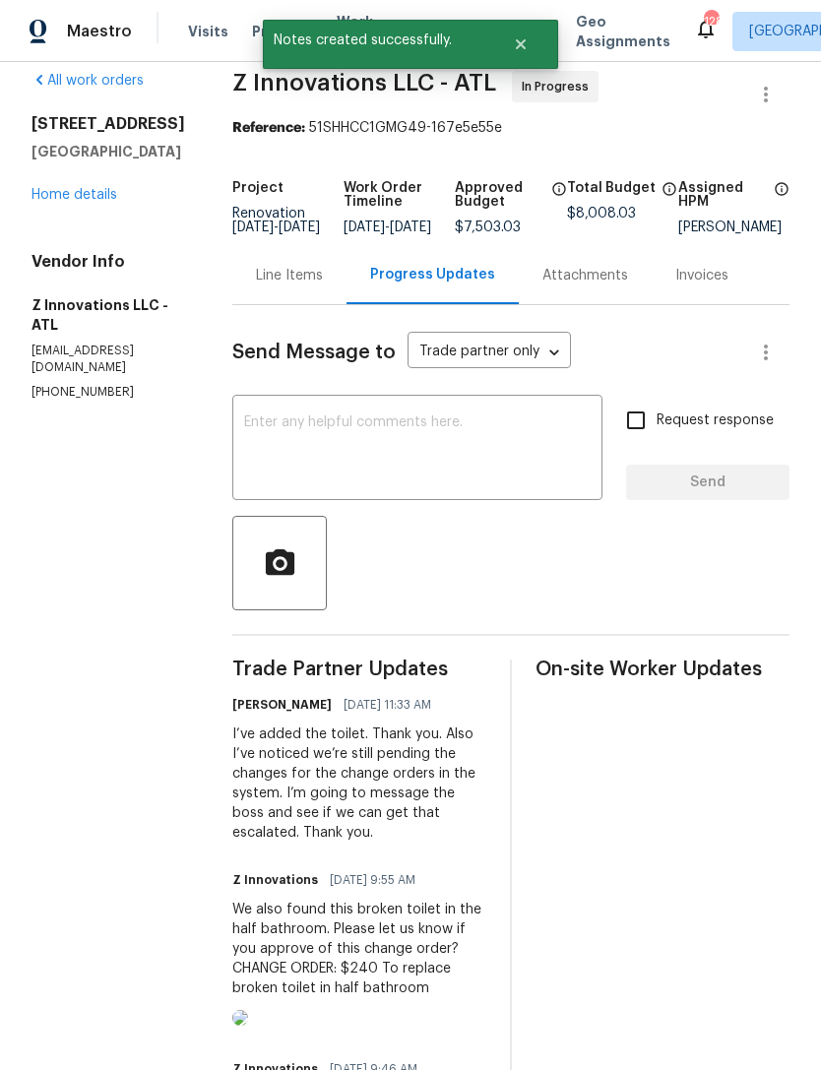
click at [73, 194] on link "Home details" at bounding box center [74, 195] width 86 height 14
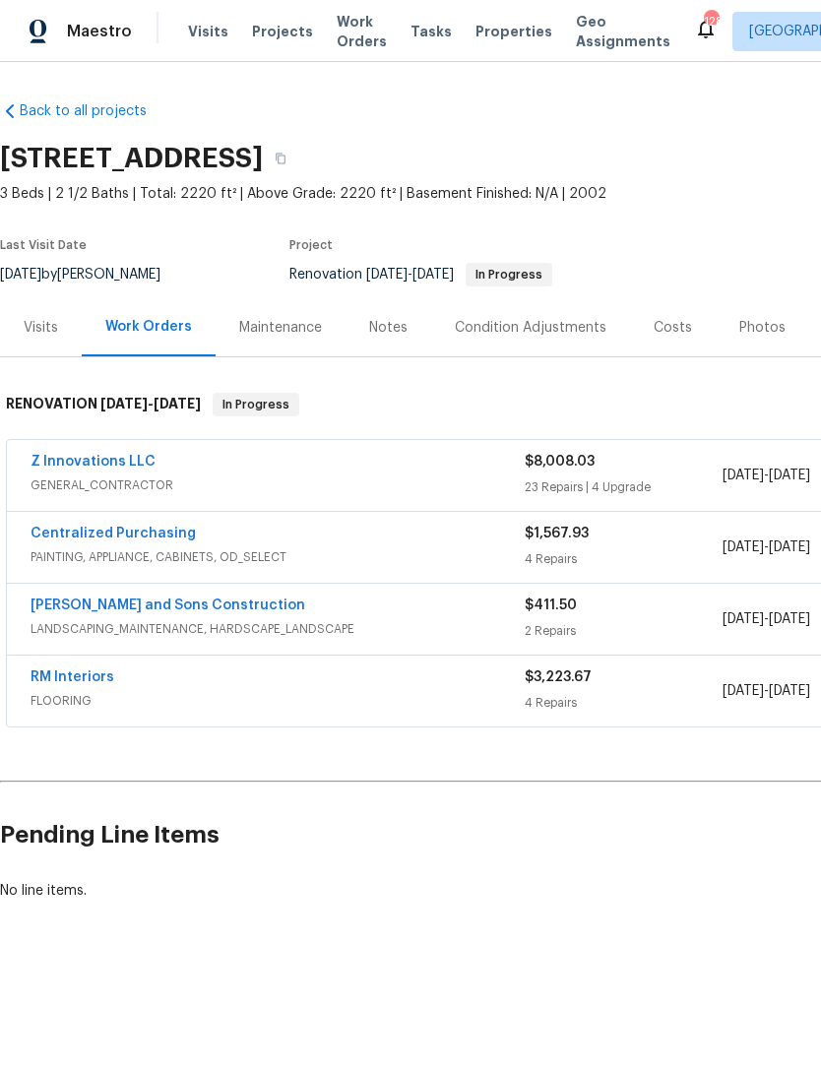
click at [87, 465] on link "Z Innovations LLC" at bounding box center [93, 462] width 125 height 14
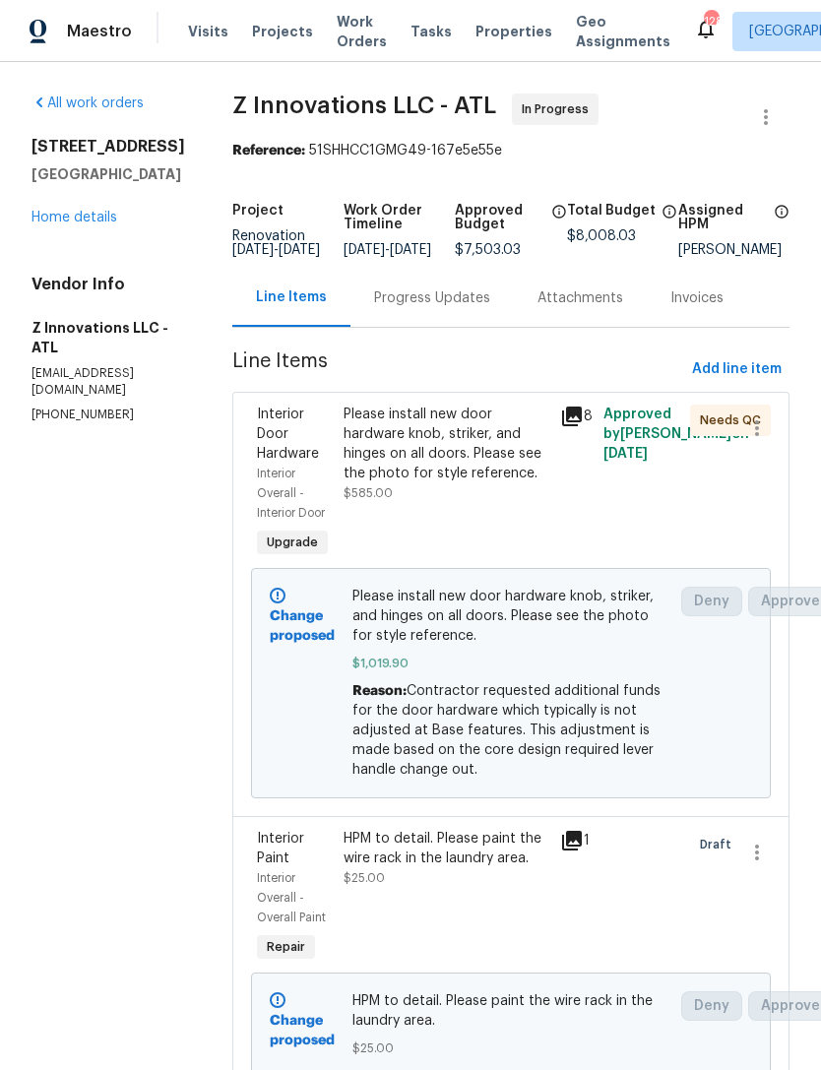
click at [75, 222] on link "Home details" at bounding box center [74, 218] width 86 height 14
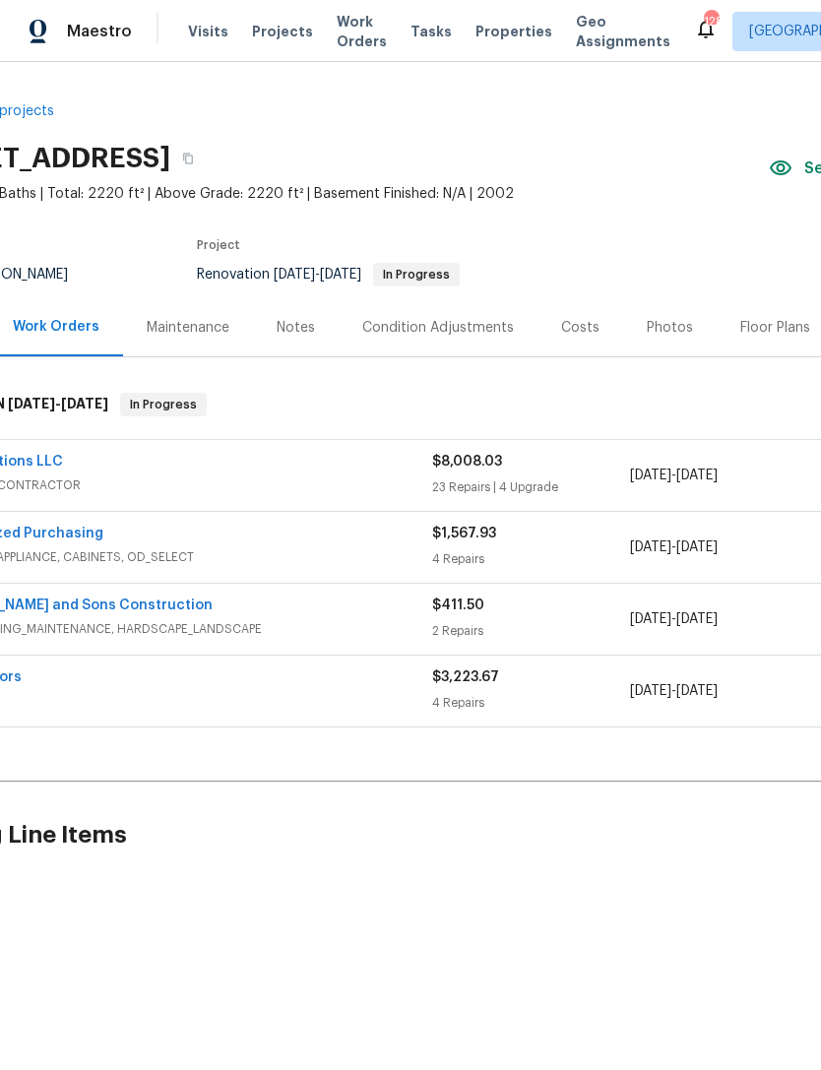
scroll to position [0, 94]
click at [316, 330] on div "Notes" at bounding box center [295, 327] width 86 height 58
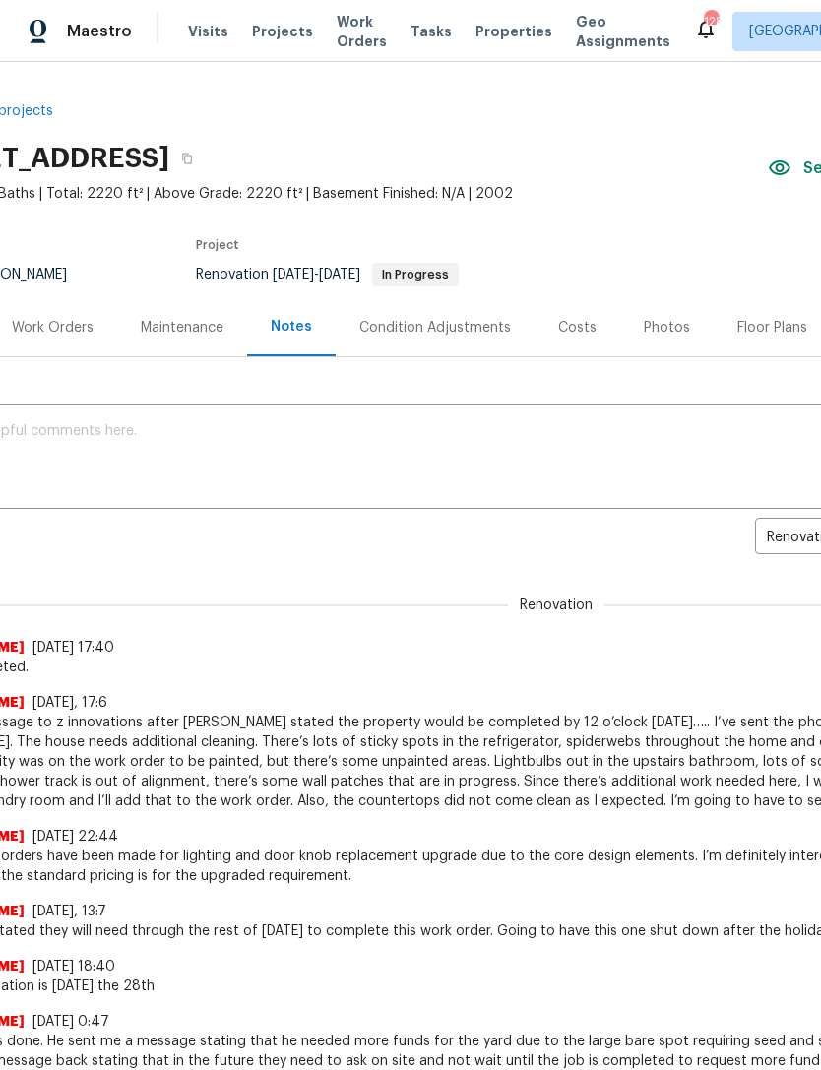
click at [335, 412] on div "x ​" at bounding box center [462, 458] width 1112 height 100
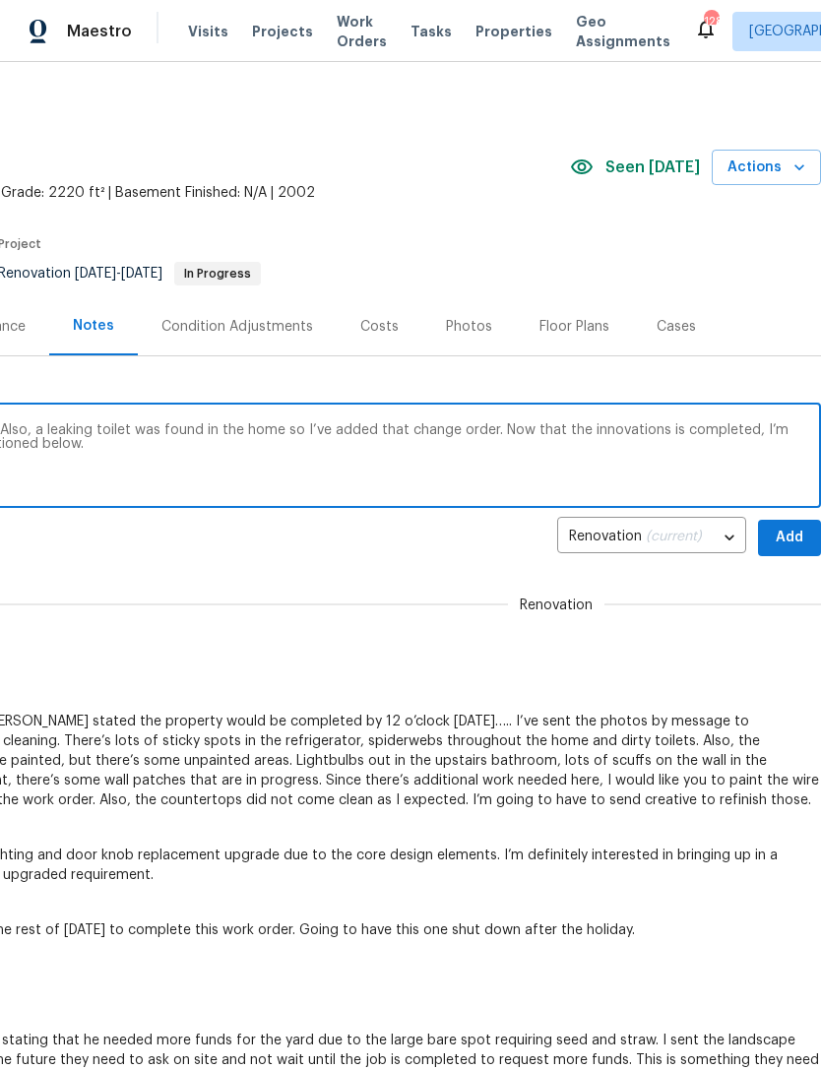
scroll to position [1, 291]
click at [569, 428] on textarea "Still pending change order approvals here. Also, a leaking toilet was found in …" at bounding box center [264, 457] width 1089 height 69
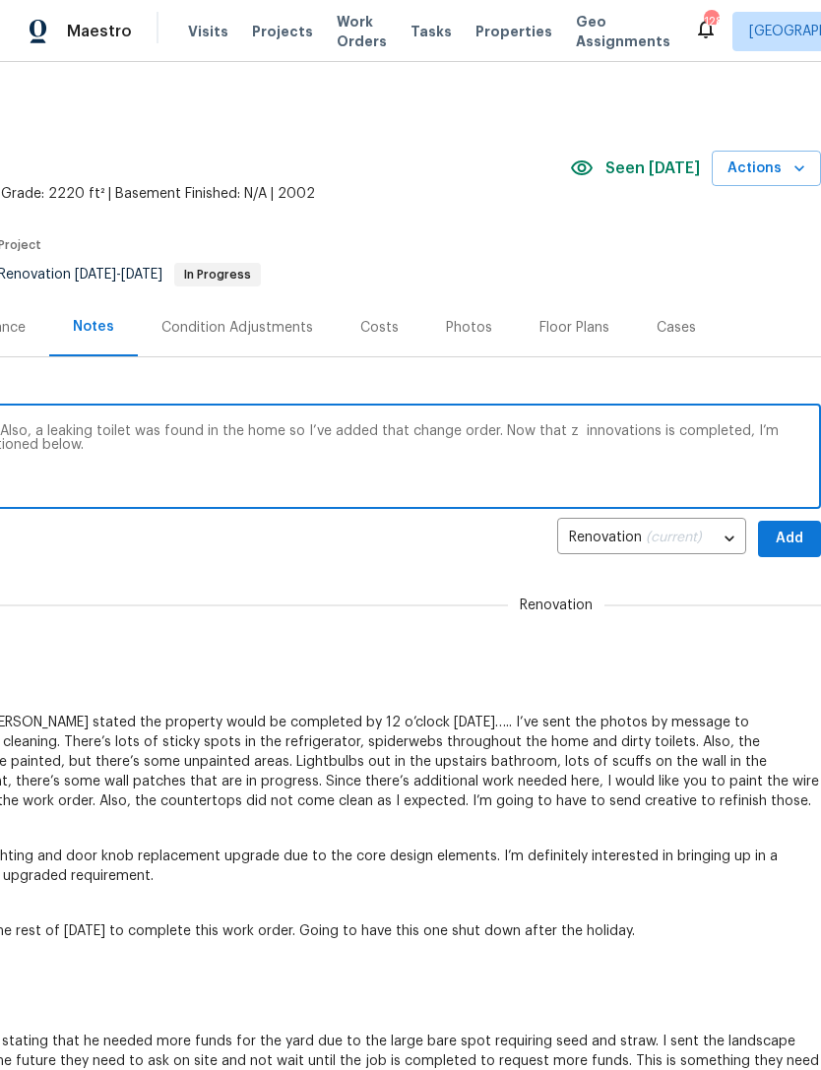
scroll to position [0, 291]
type textarea "Still pending change order approvals here. Also, a leaking toilet was found in …"
click at [790, 535] on span "Add" at bounding box center [789, 539] width 31 height 25
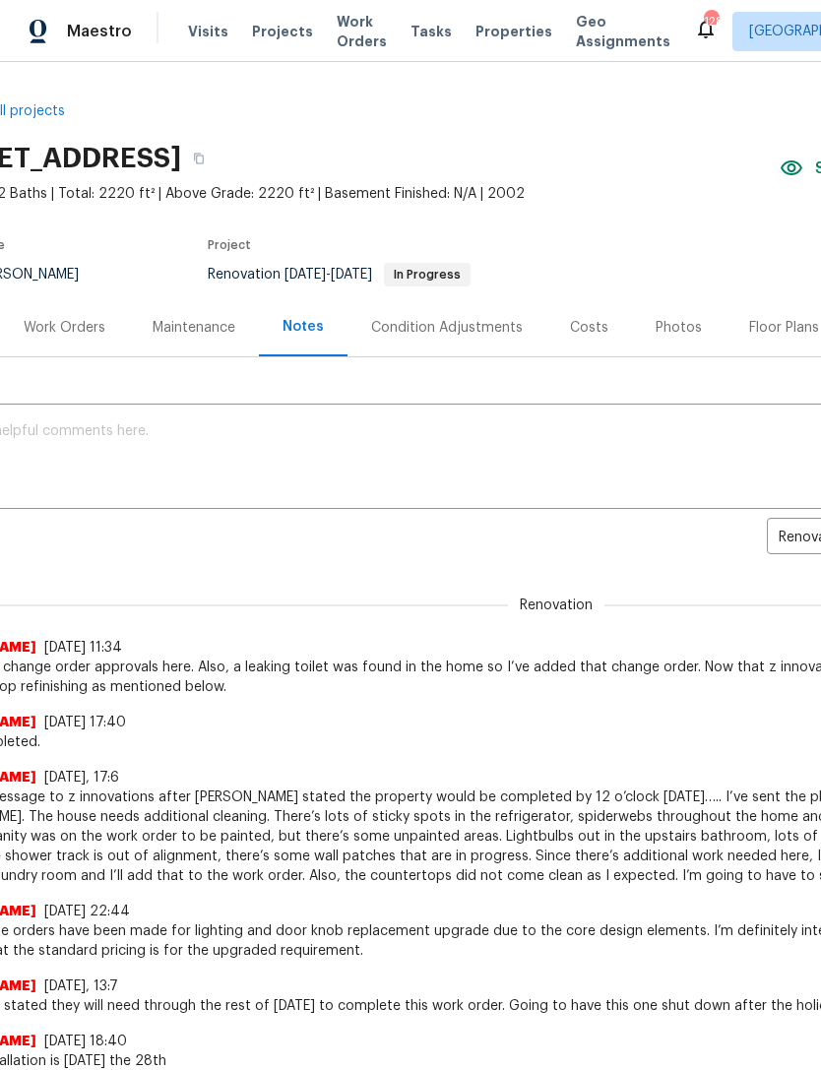
scroll to position [0, 82]
click at [75, 333] on div "Work Orders" at bounding box center [65, 328] width 82 height 20
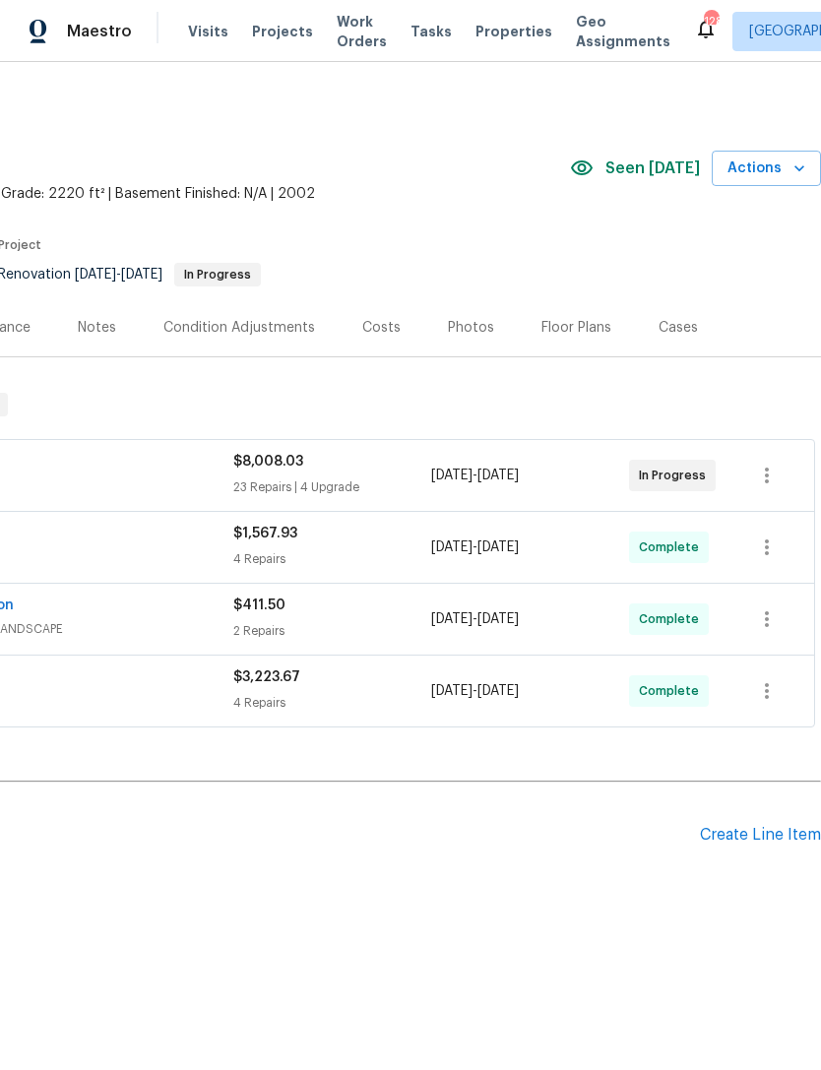
scroll to position [0, 291]
click at [752, 839] on div "Create Line Item" at bounding box center [760, 835] width 121 height 19
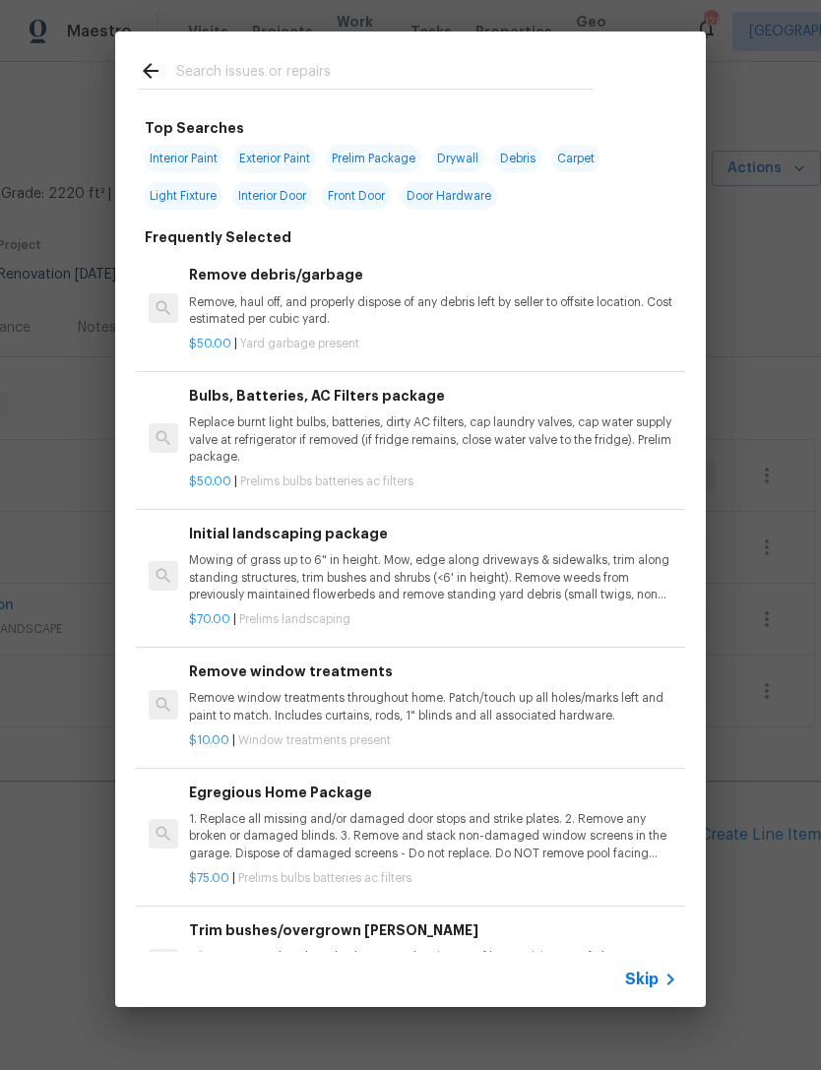
click at [465, 72] on input "text" at bounding box center [384, 74] width 417 height 30
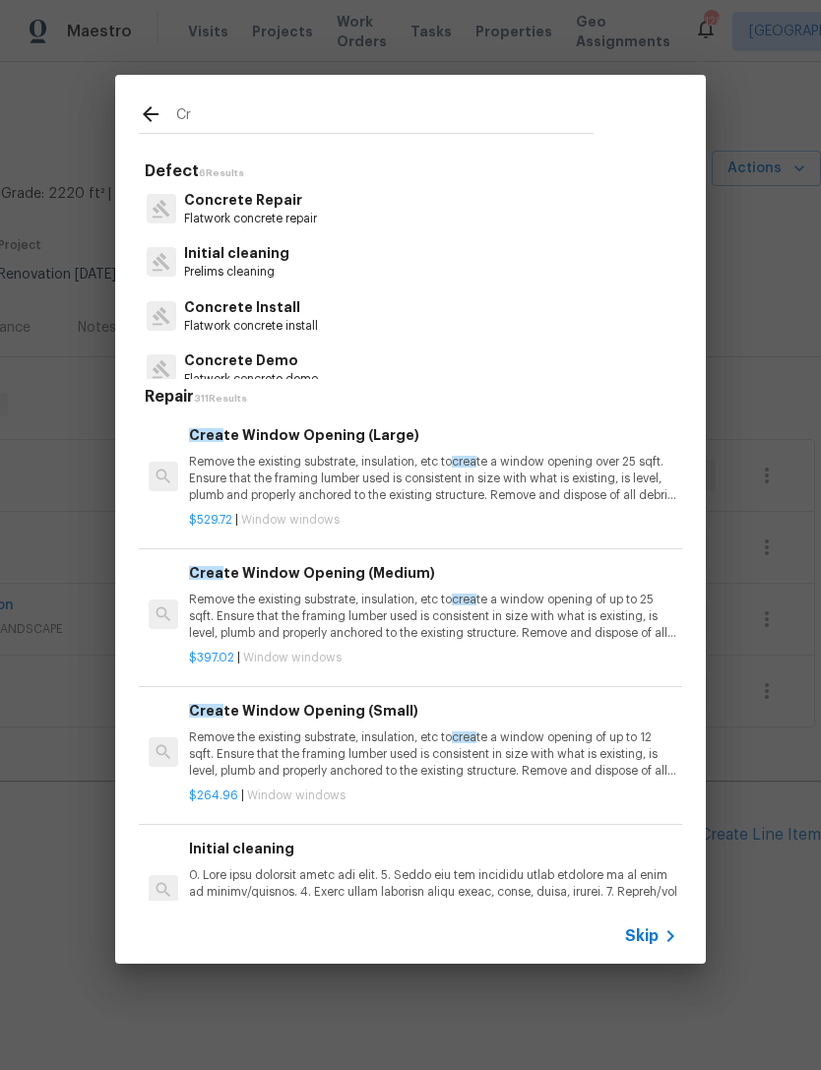
type input "C"
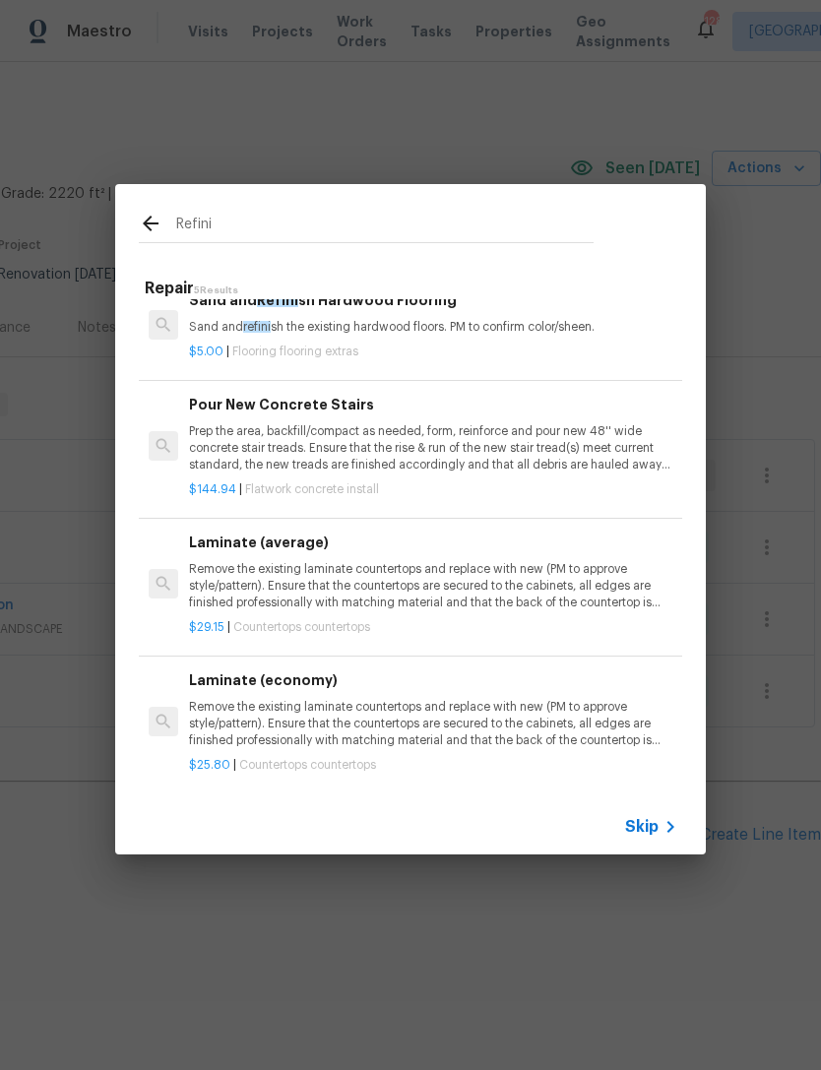
scroll to position [161, 0]
click at [428, 241] on input "Refini" at bounding box center [384, 227] width 417 height 30
type input "R"
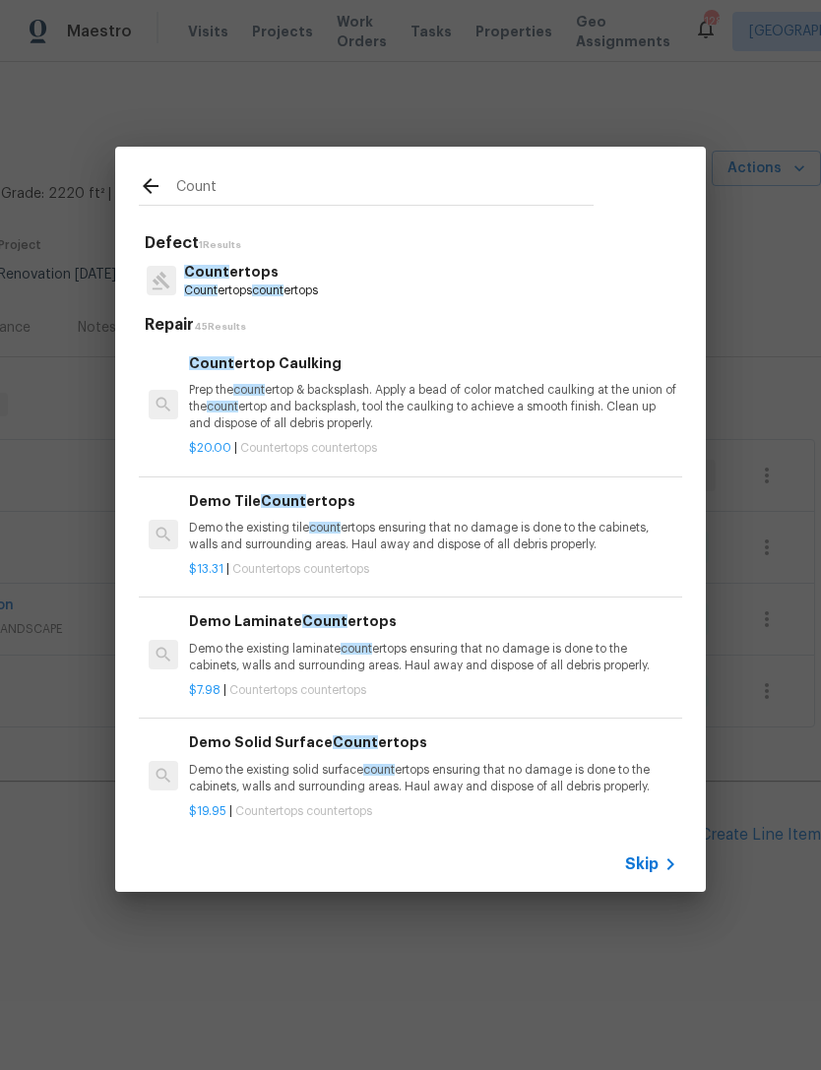
type input "Count"
click at [332, 219] on div "Count" at bounding box center [366, 186] width 502 height 78
click at [294, 288] on p "Count ertops count ertops" at bounding box center [251, 290] width 134 height 17
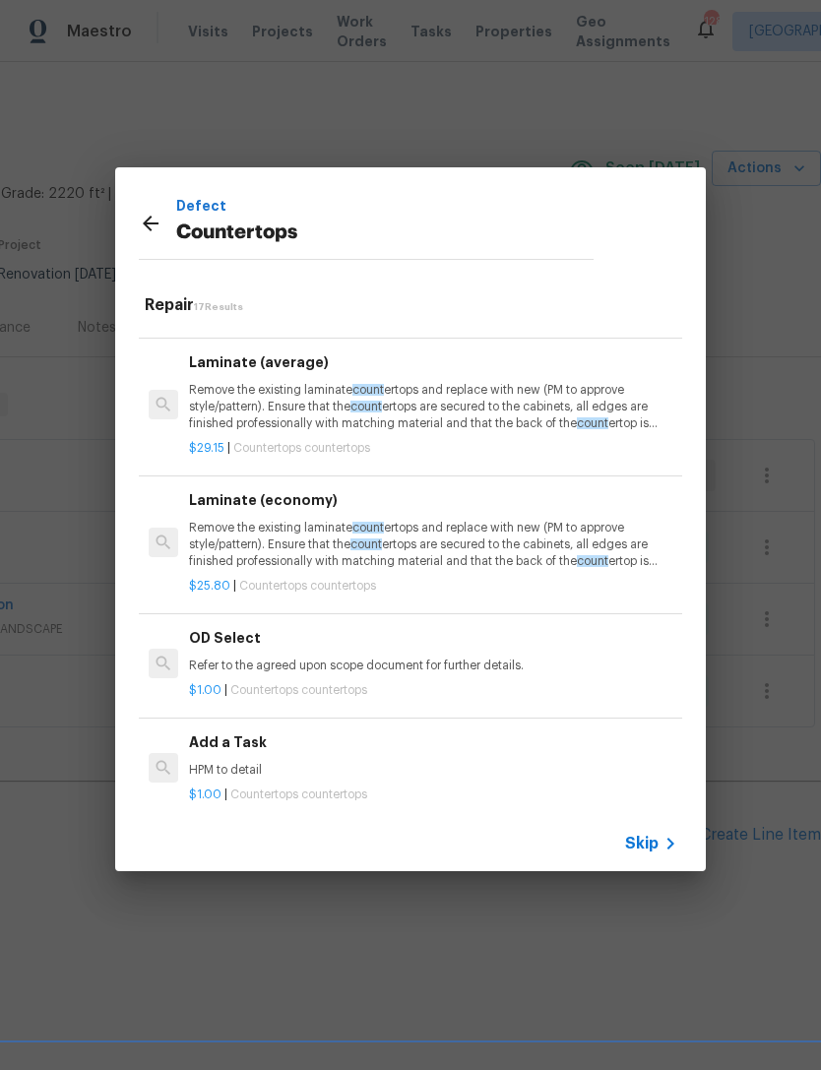
scroll to position [1703, 0]
click at [214, 732] on h6 "Add a Task" at bounding box center [433, 743] width 488 height 22
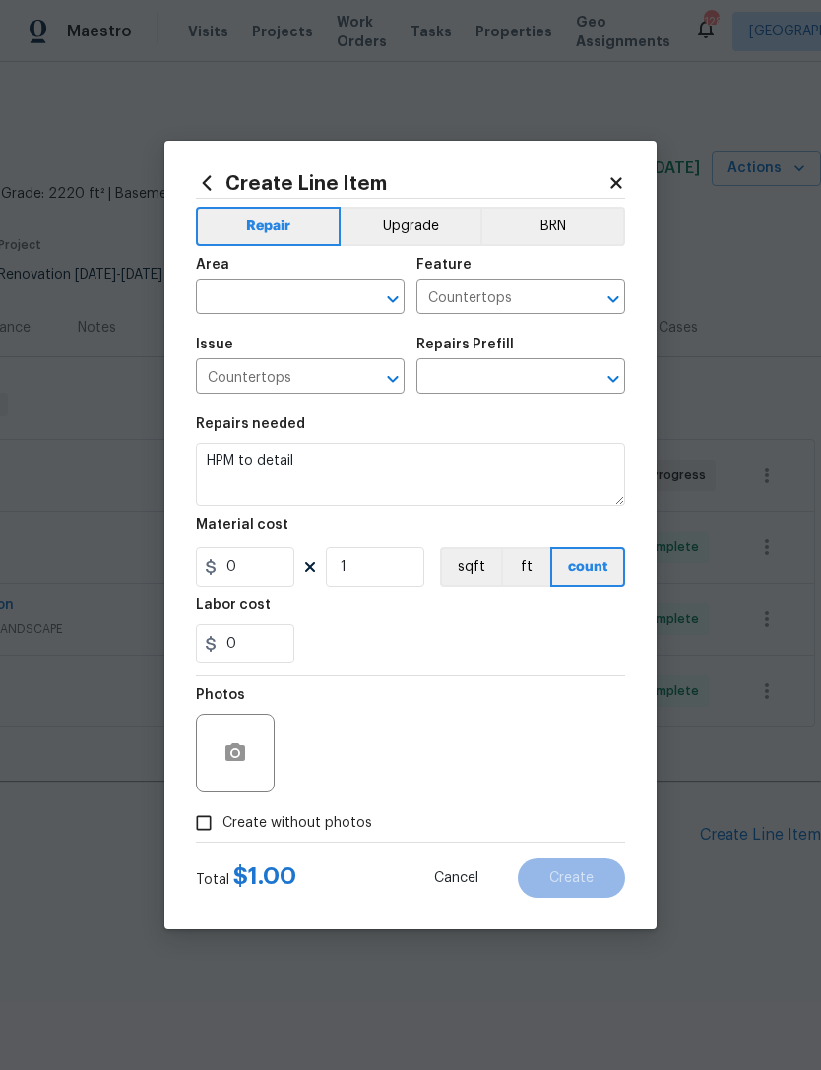
type input "Add a Task $1.00"
type input "1"
click at [246, 293] on input "text" at bounding box center [273, 298] width 154 height 31
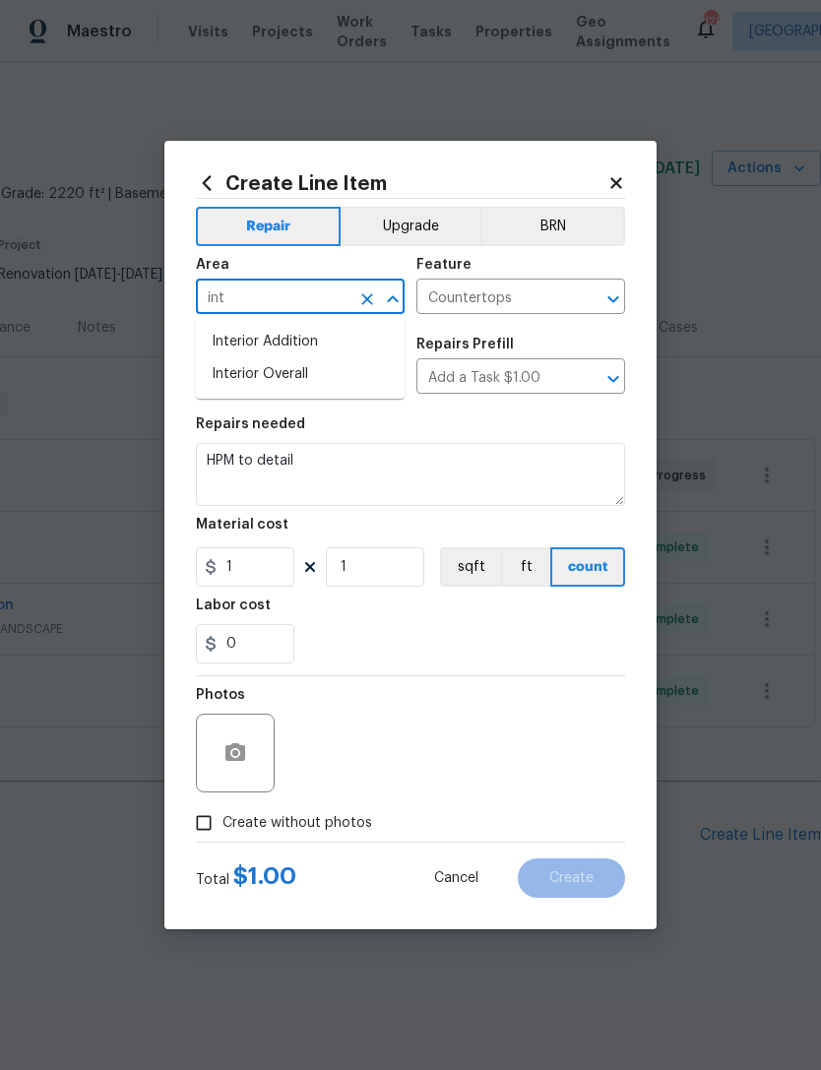
click at [352, 368] on li "Interior Overall" at bounding box center [300, 374] width 209 height 32
type input "Interior Overall"
click at [452, 460] on textarea "HPM to detail" at bounding box center [410, 474] width 429 height 63
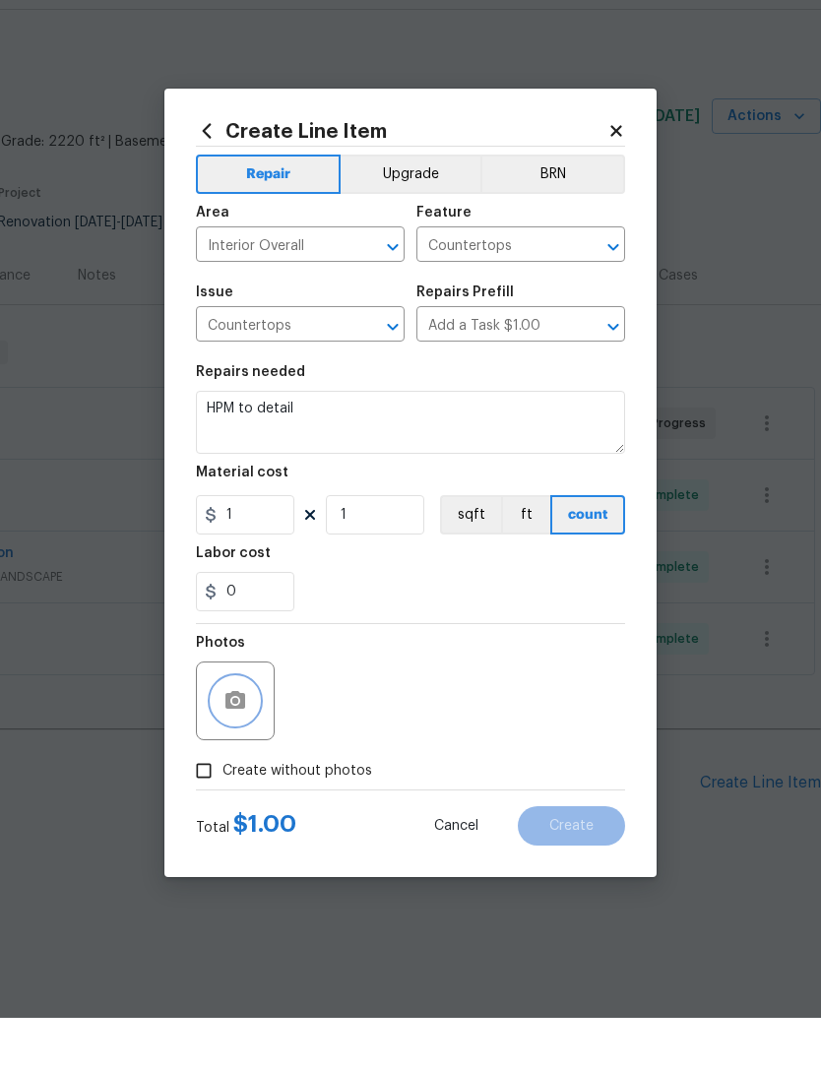
click at [237, 729] on button "button" at bounding box center [235, 752] width 47 height 47
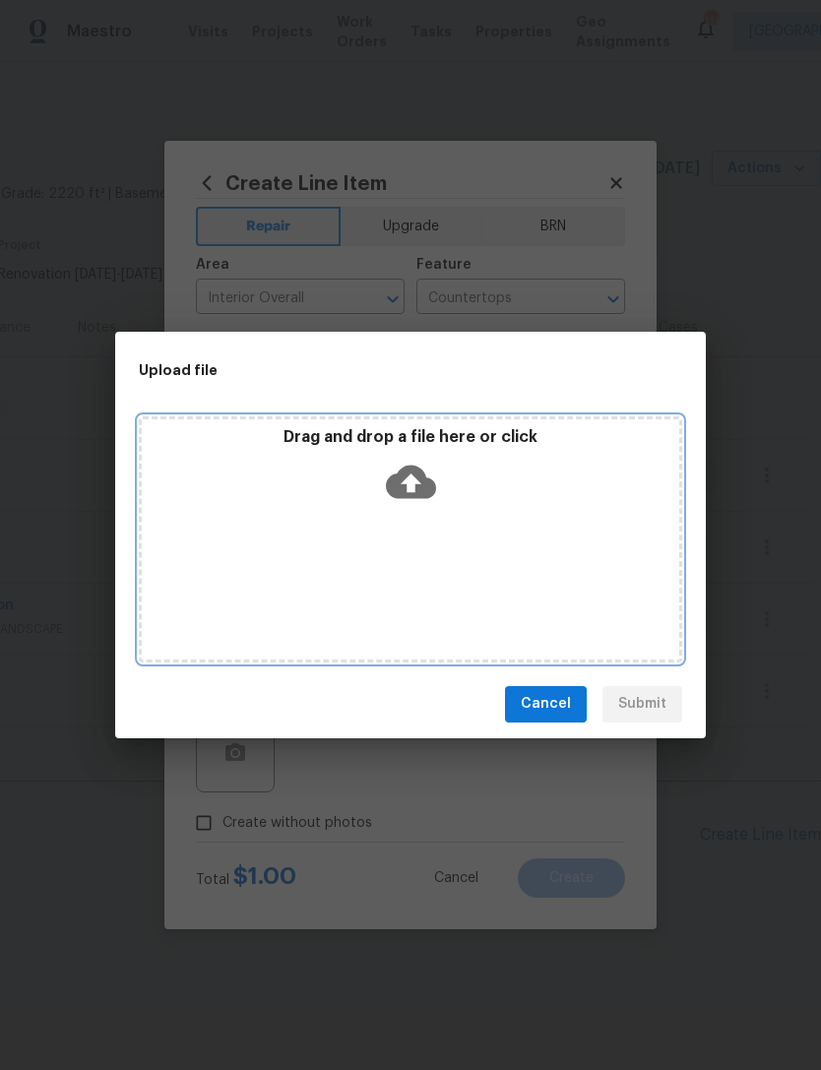
click at [424, 487] on icon at bounding box center [411, 481] width 50 height 33
click at [427, 484] on icon at bounding box center [411, 481] width 50 height 33
